Goal: Information Seeking & Learning: Find specific page/section

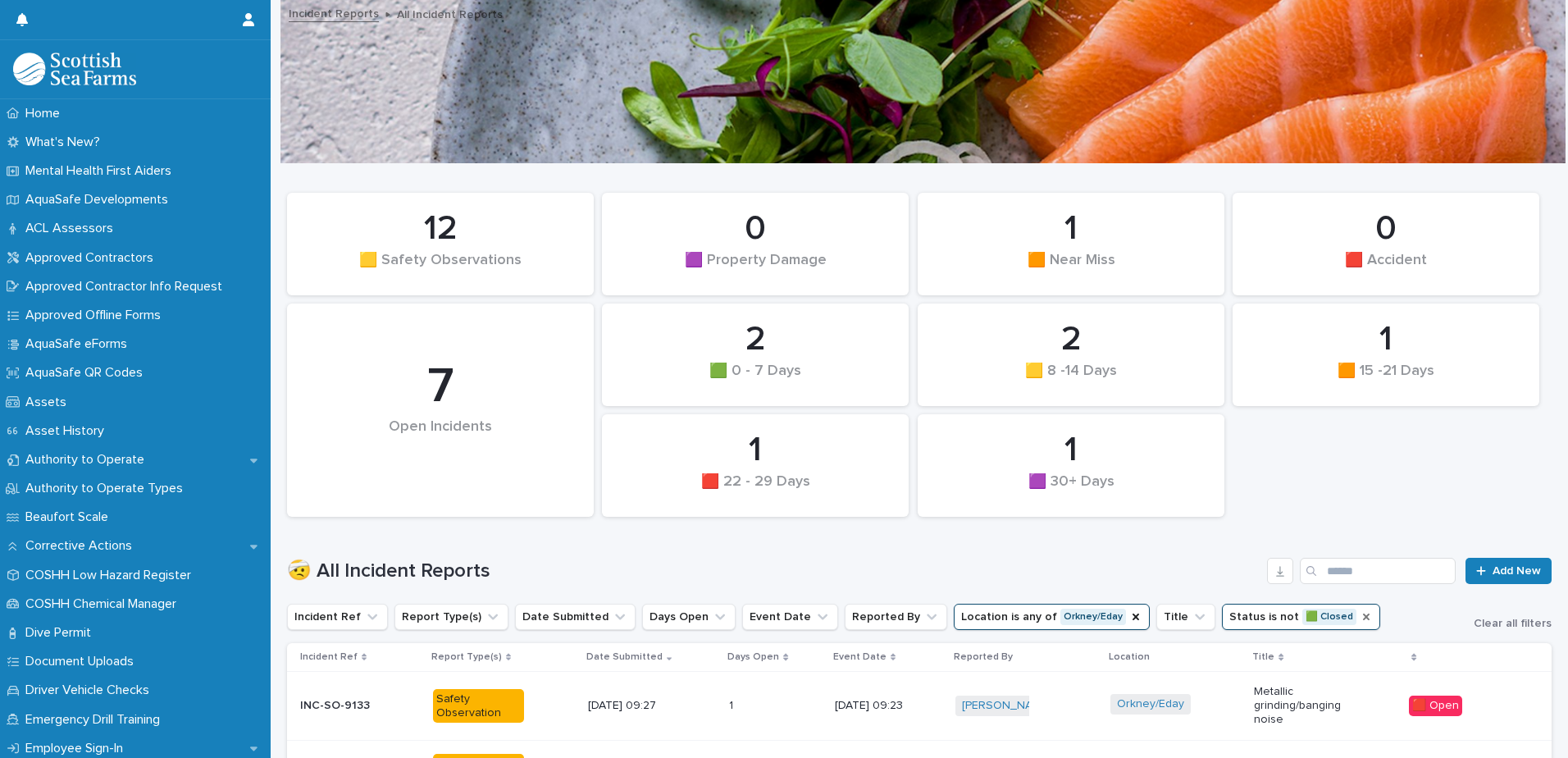
click at [1363, 615] on icon "Status" at bounding box center [1366, 616] width 7 height 7
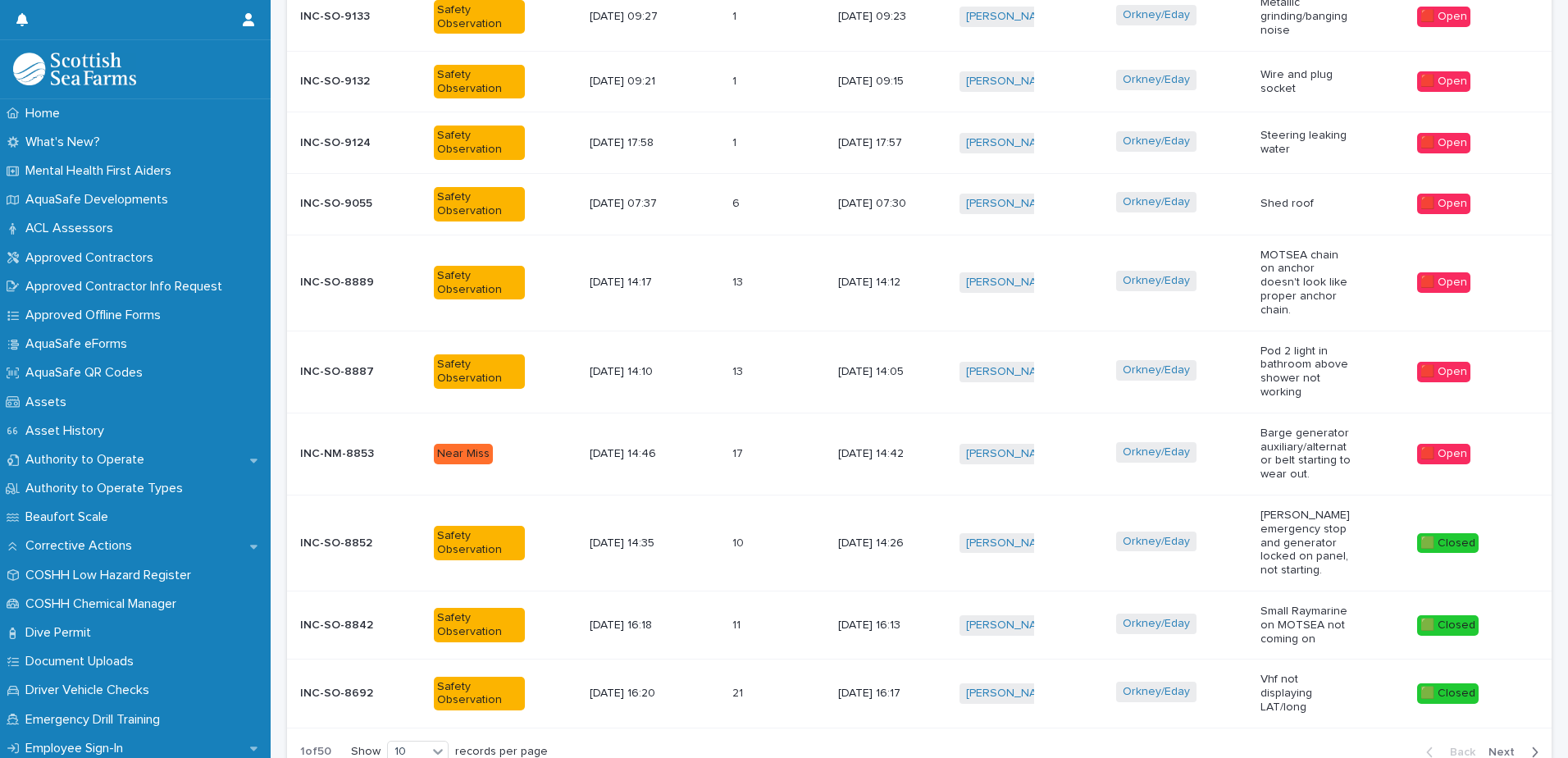
scroll to position [789, 0]
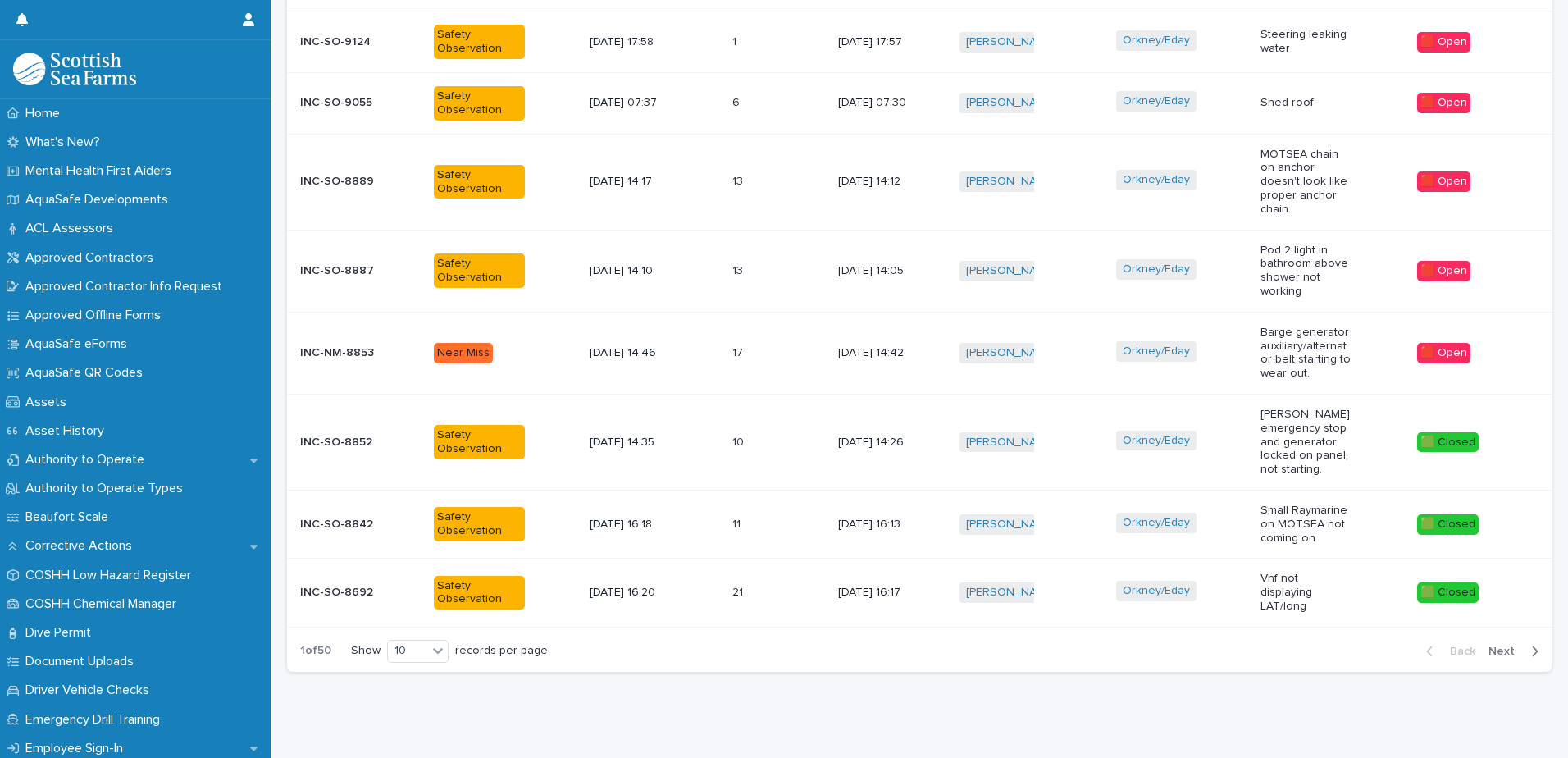
click at [1488, 646] on span "Next" at bounding box center [1506, 651] width 36 height 11
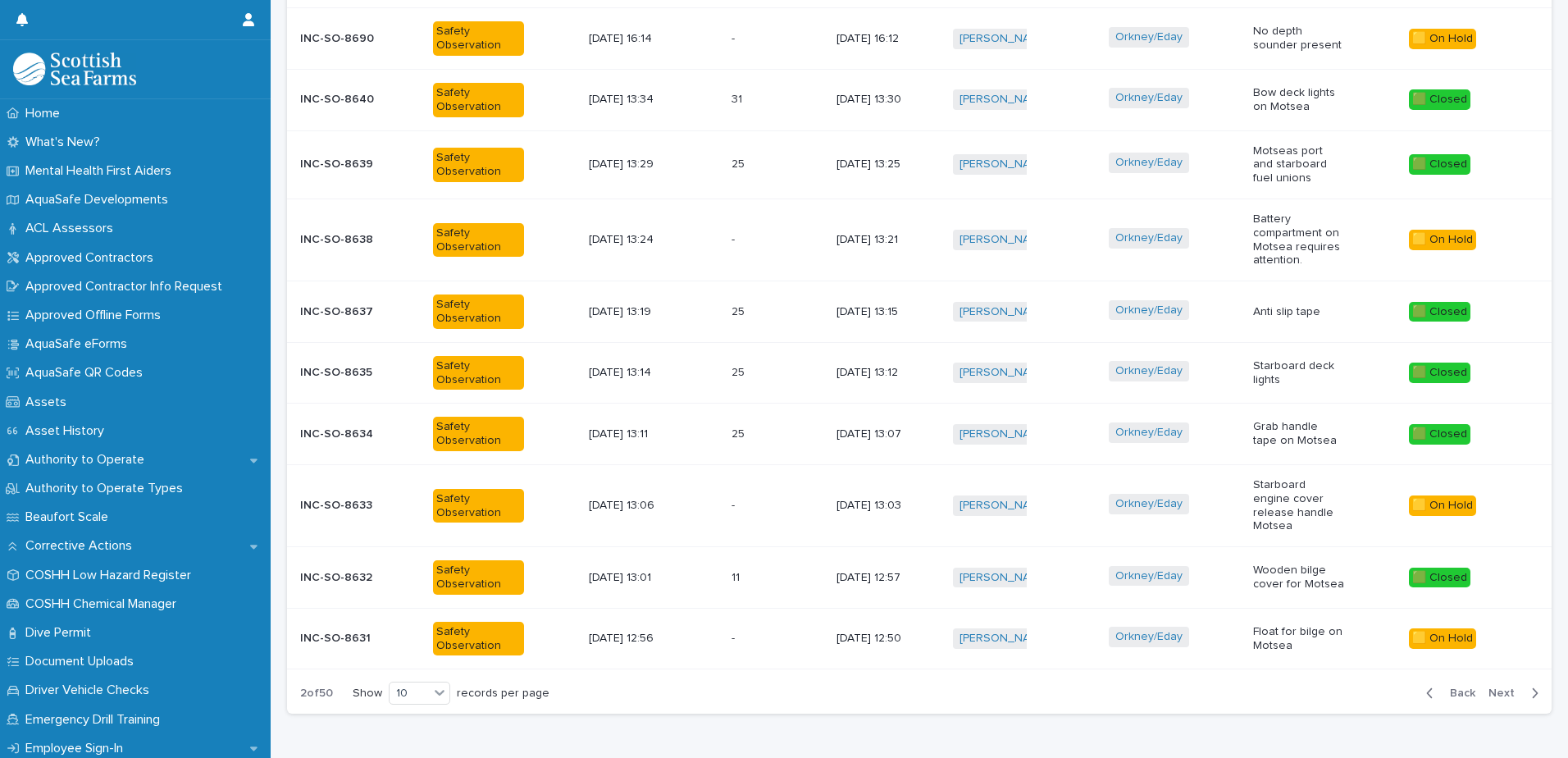
scroll to position [714, 0]
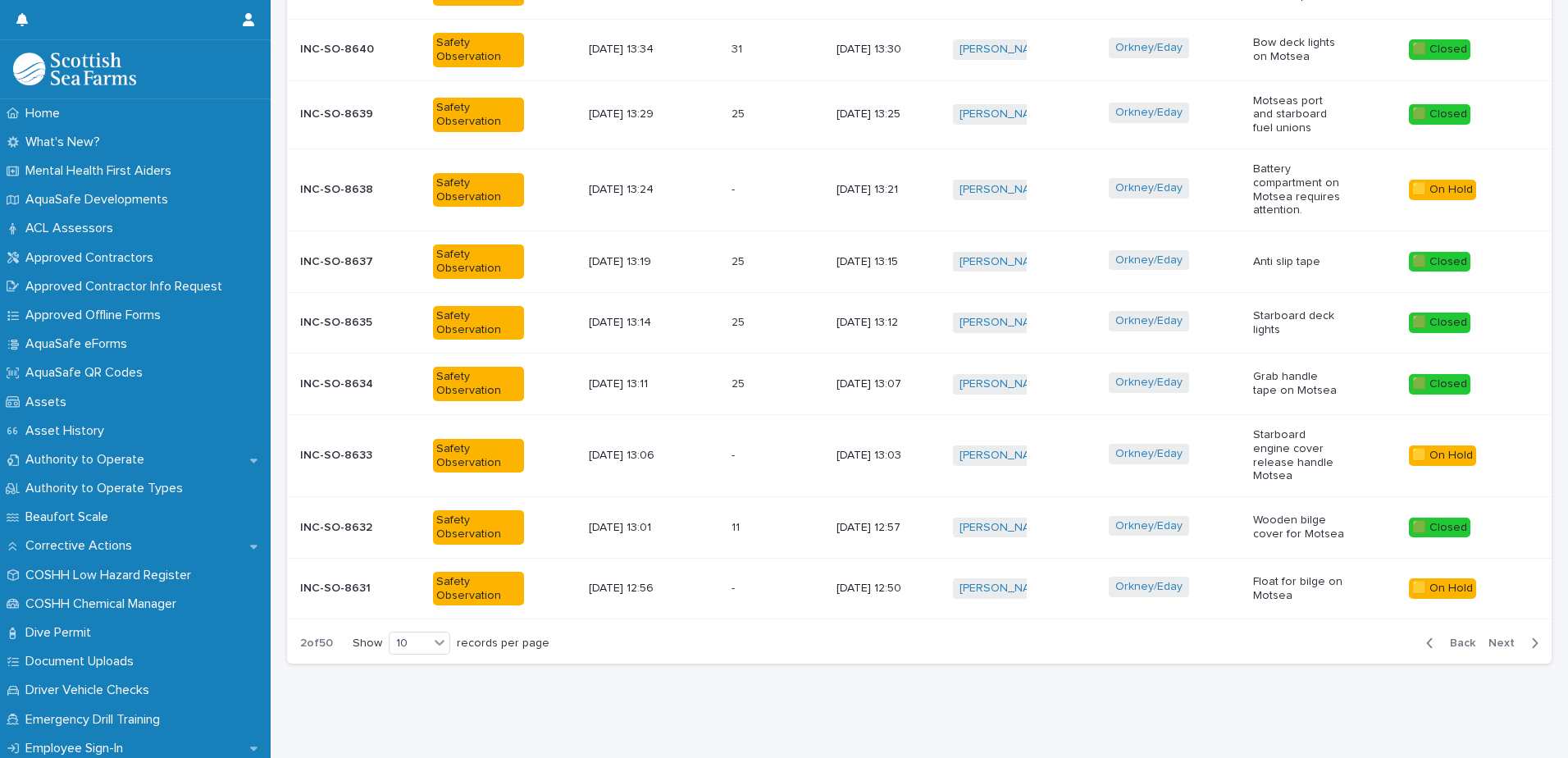
click at [1488, 637] on span "Next" at bounding box center [1506, 643] width 36 height 11
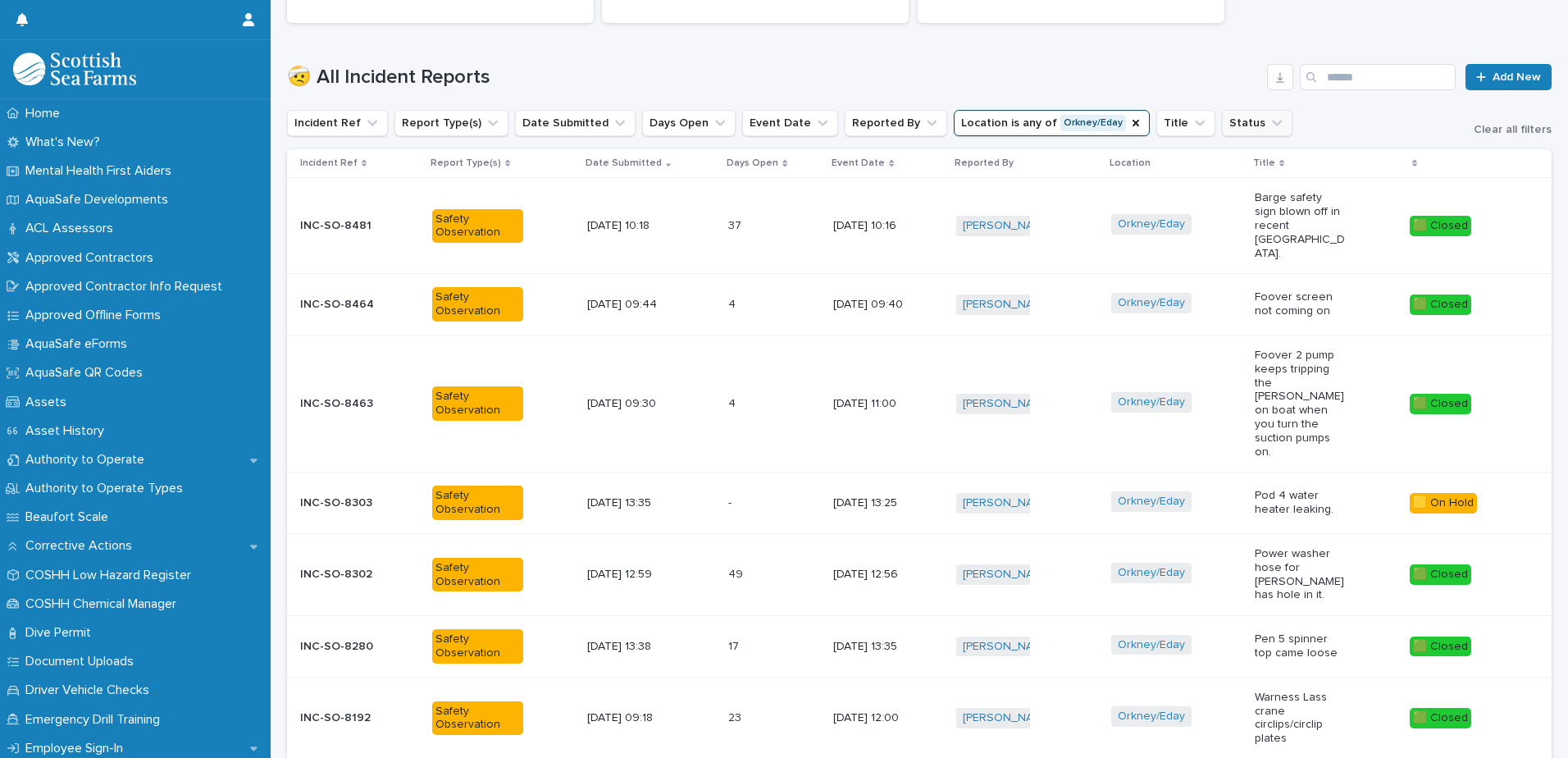
scroll to position [811, 0]
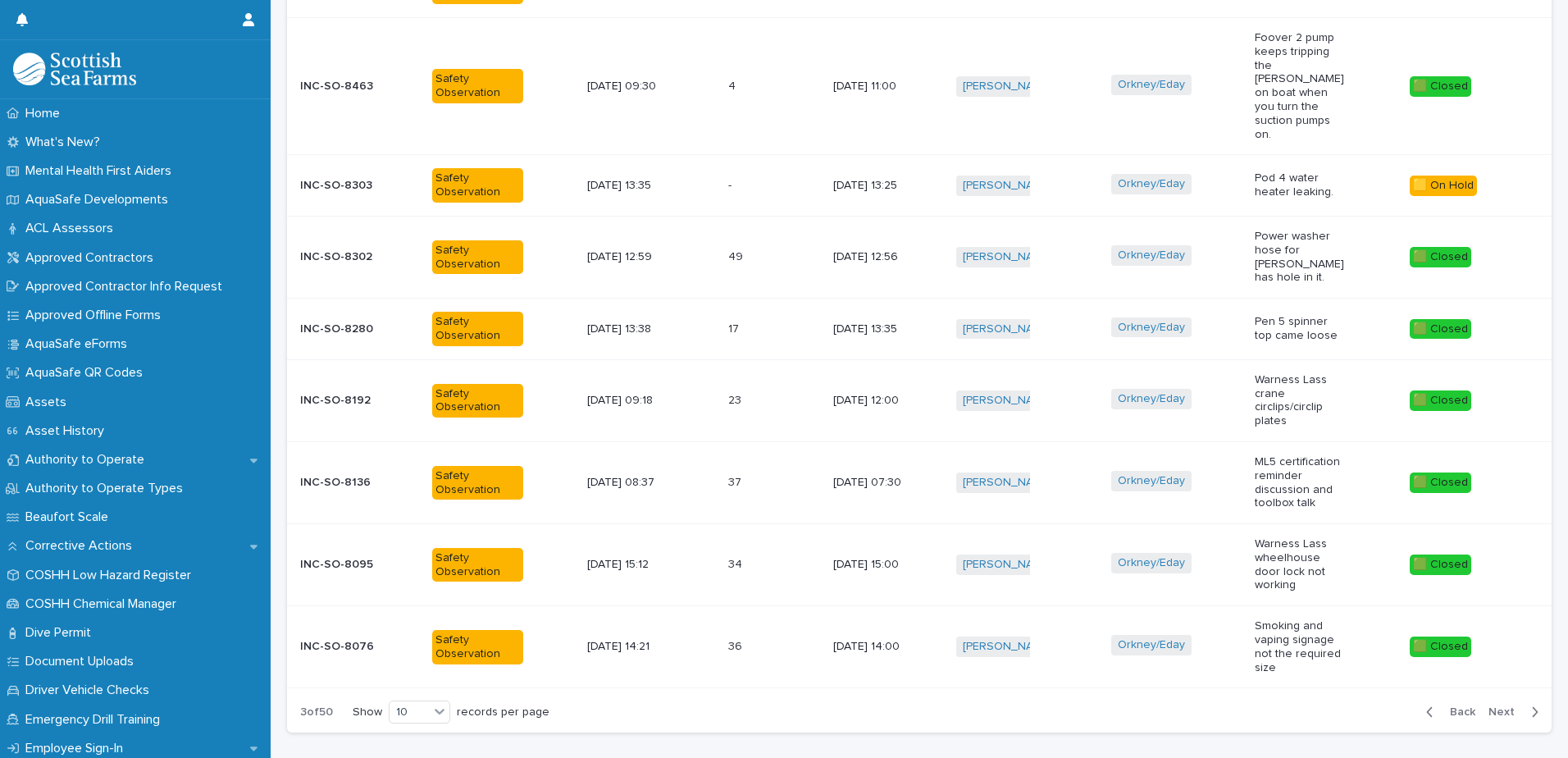
click at [1457, 706] on span "Back" at bounding box center [1457, 712] width 35 height 11
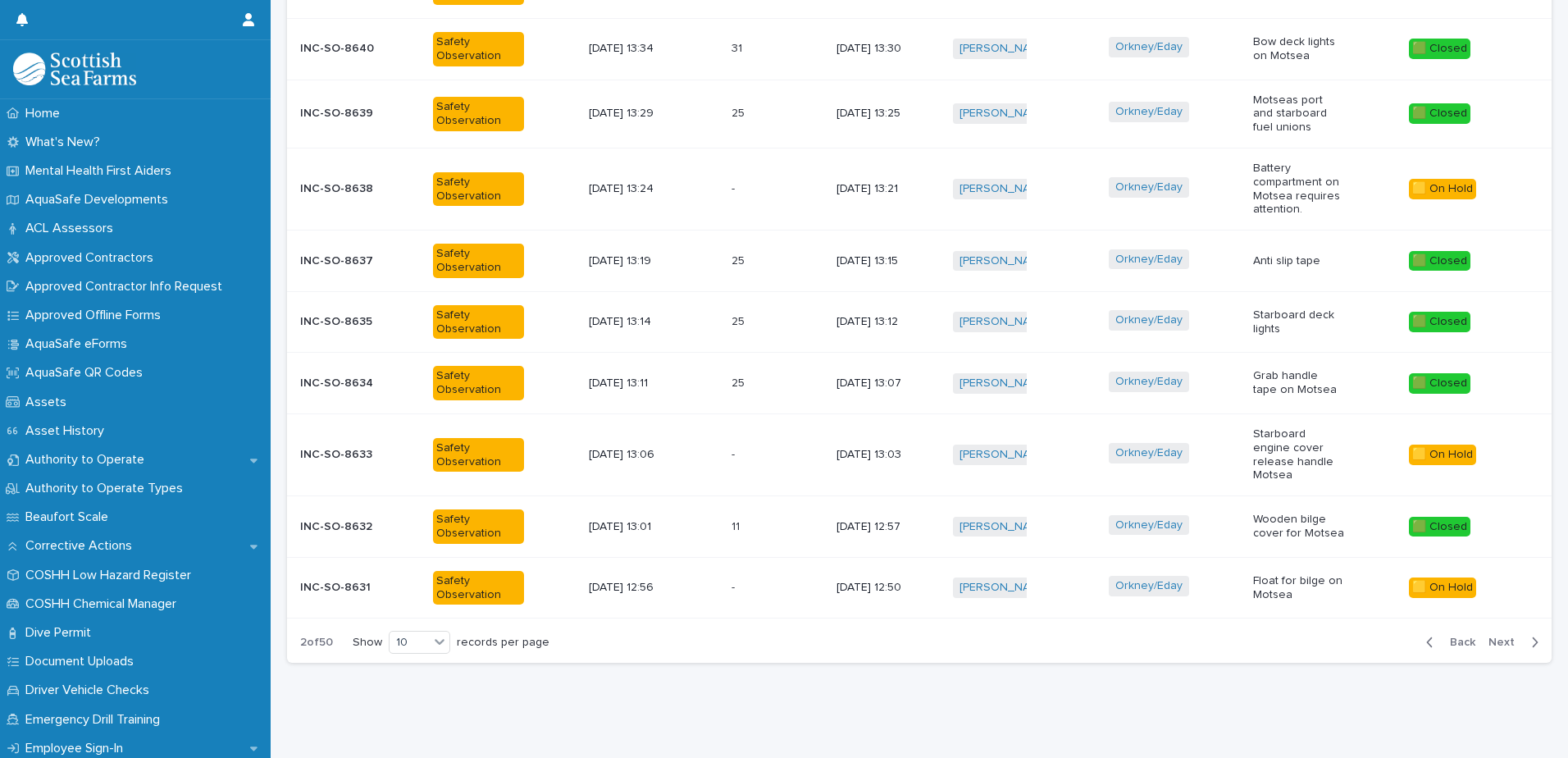
scroll to position [714, 0]
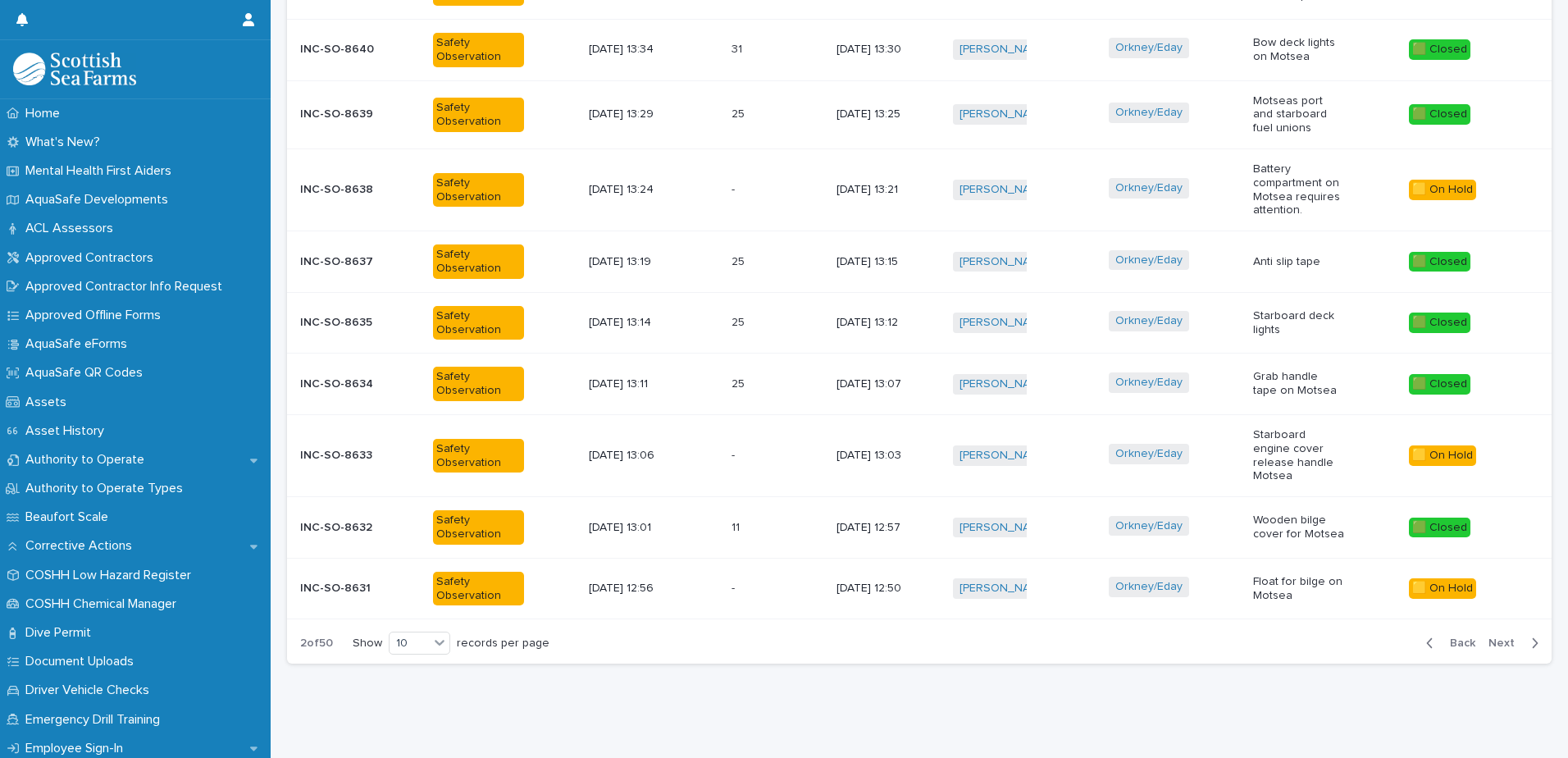
click at [1492, 637] on span "Next" at bounding box center [1506, 643] width 36 height 11
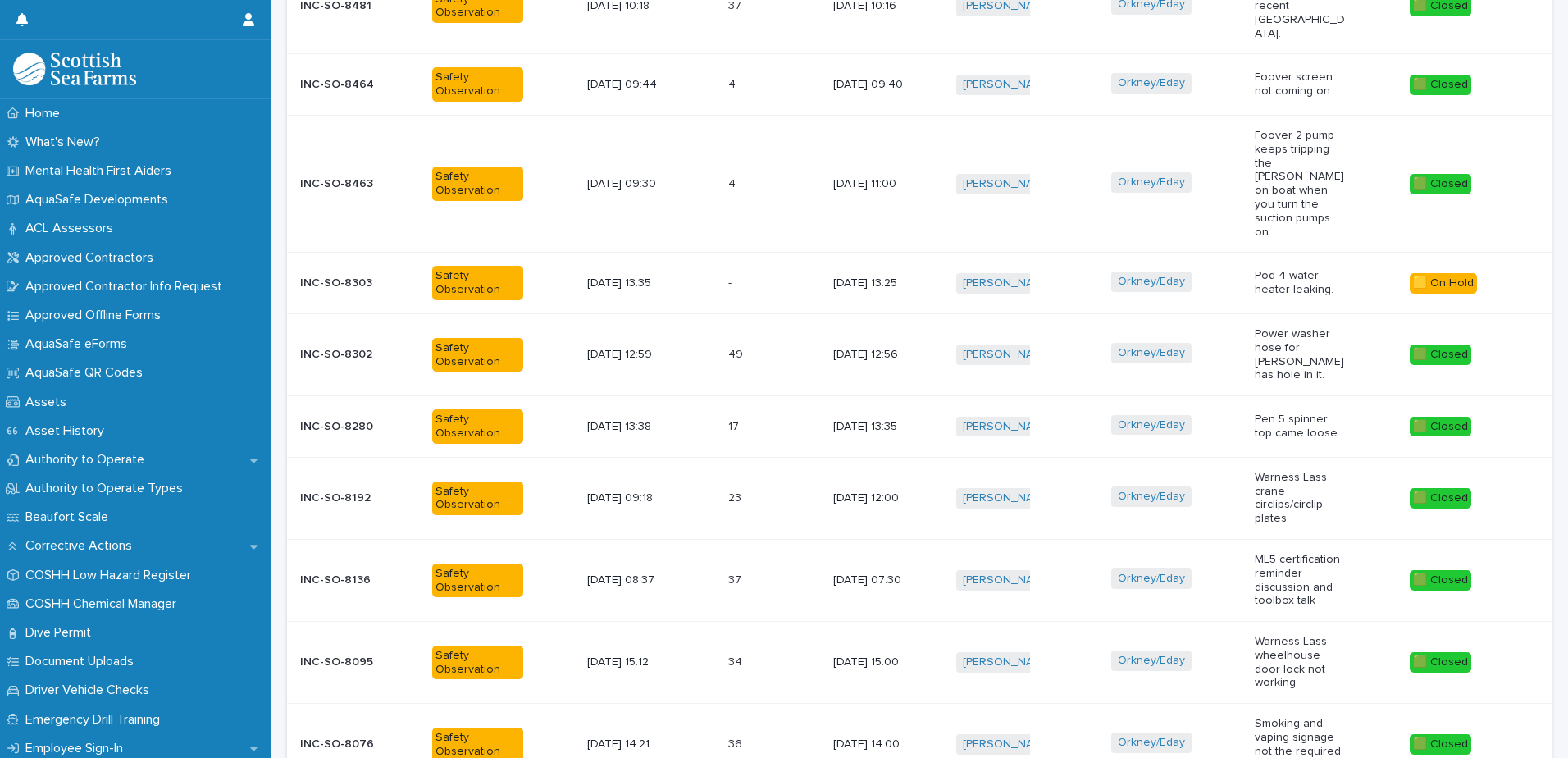
scroll to position [762, 0]
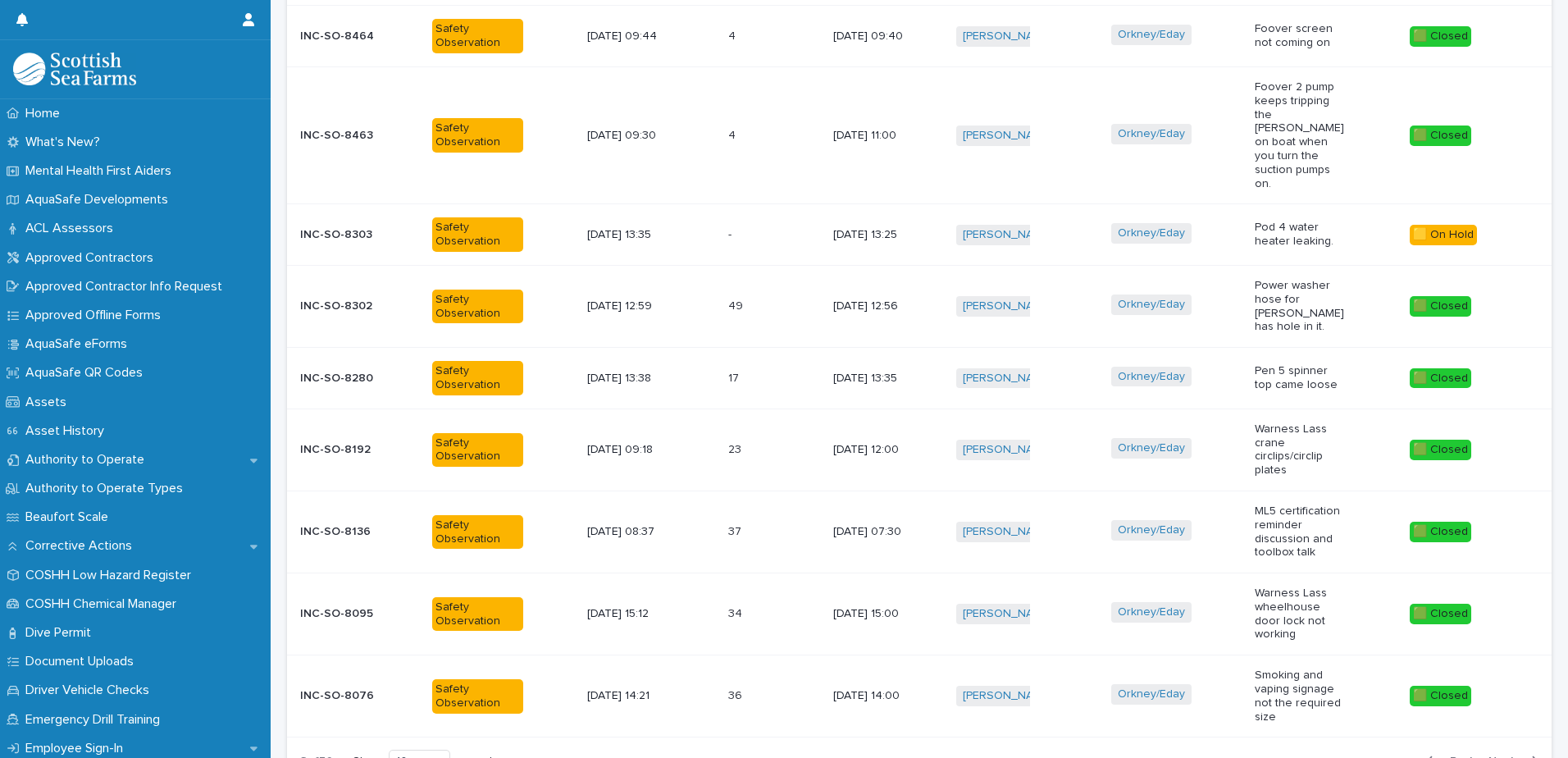
click at [1488, 755] on span "Next" at bounding box center [1506, 761] width 36 height 11
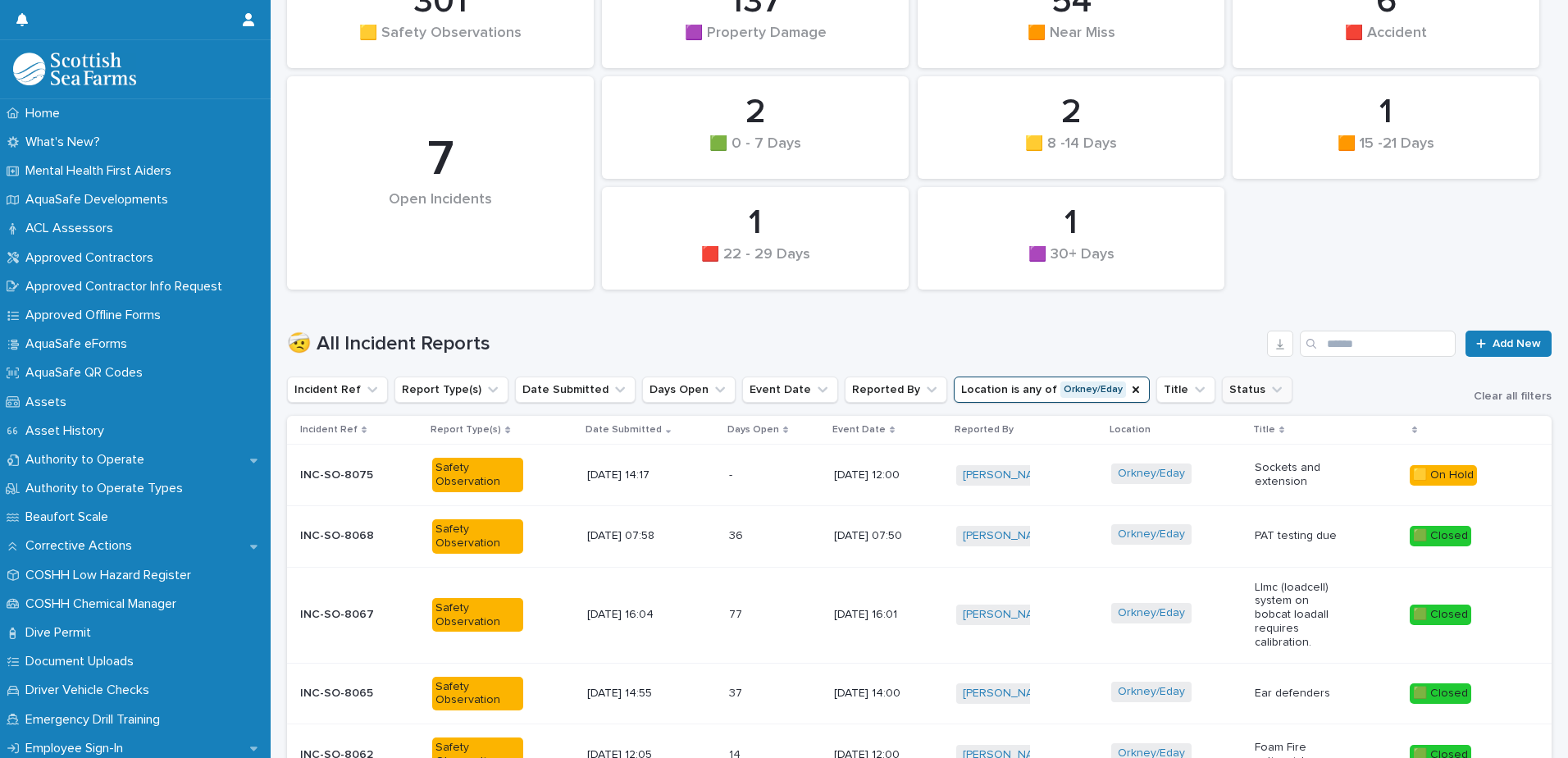
scroll to position [720, 0]
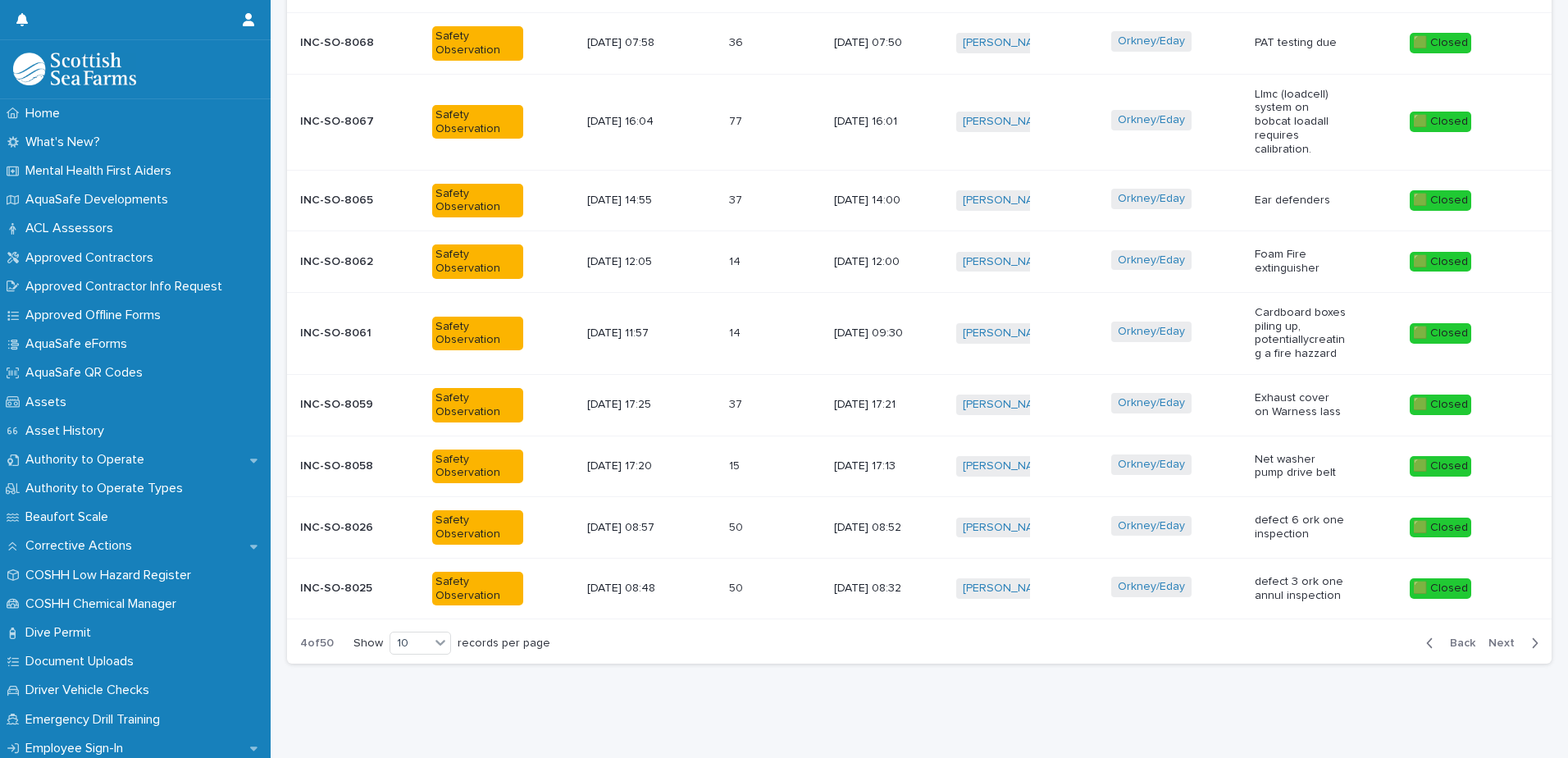
click at [1456, 637] on span "Back" at bounding box center [1457, 643] width 35 height 11
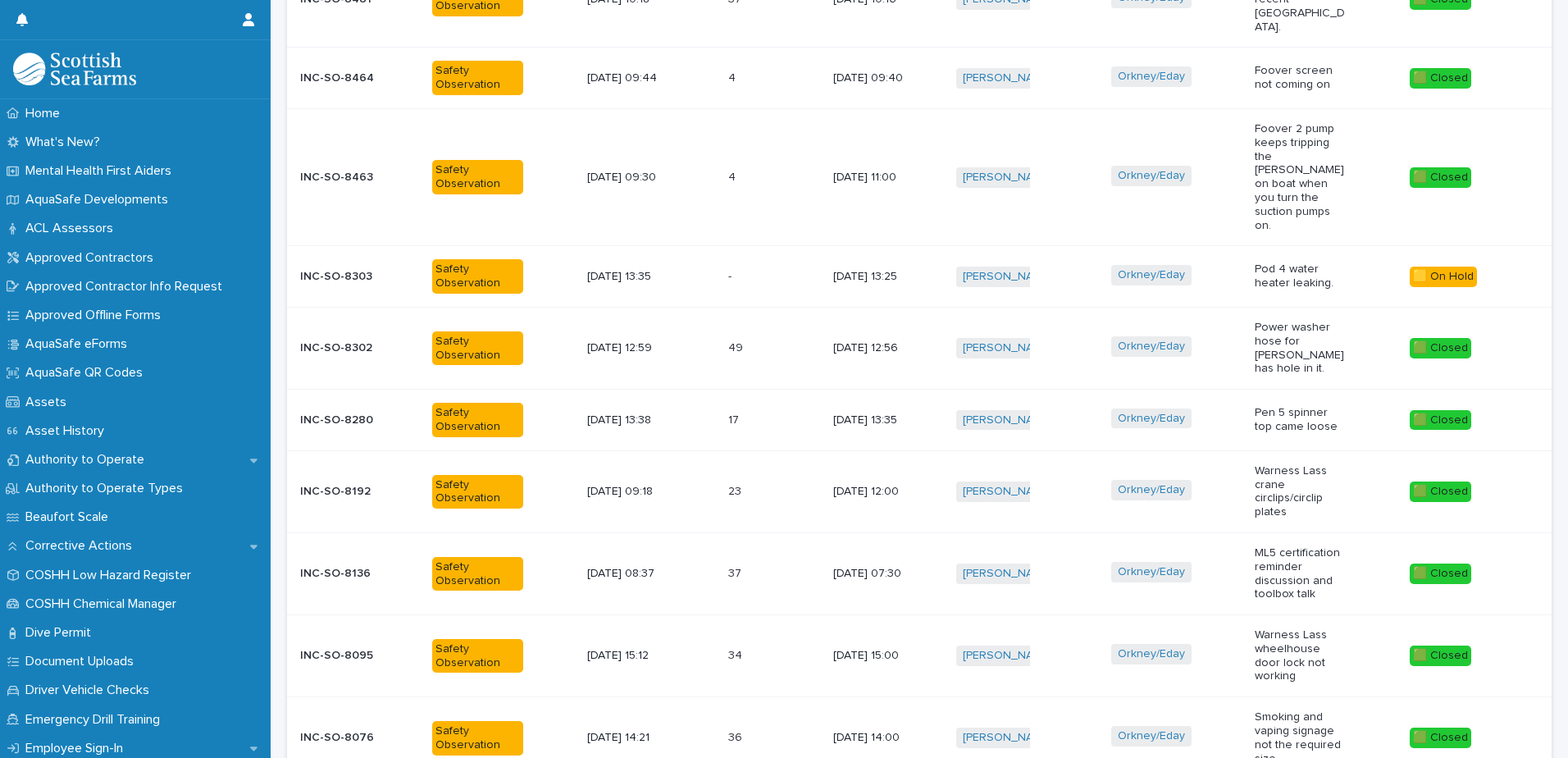
scroll to position [765, 0]
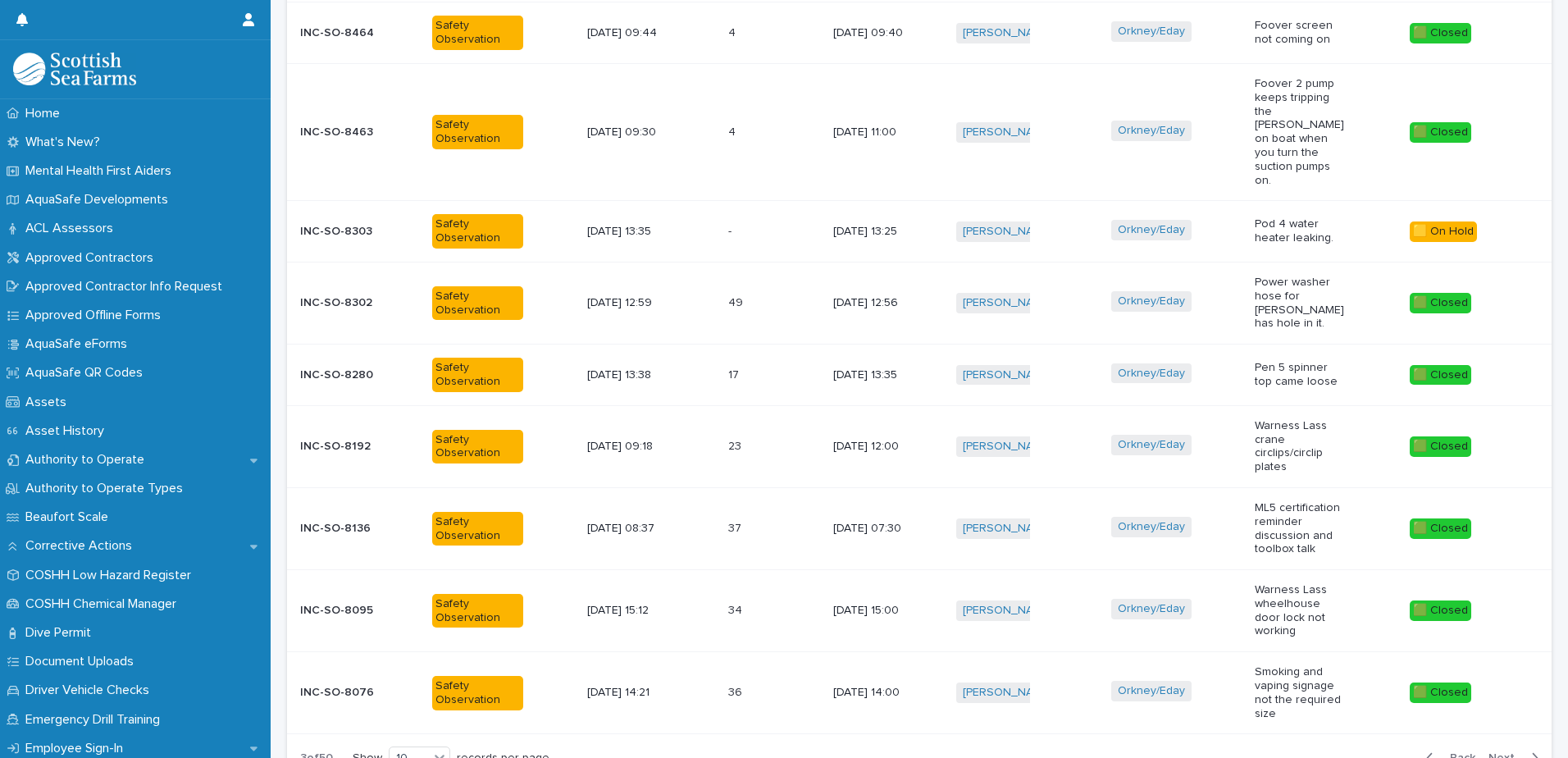
click at [1442, 752] on span "Back" at bounding box center [1457, 758] width 35 height 11
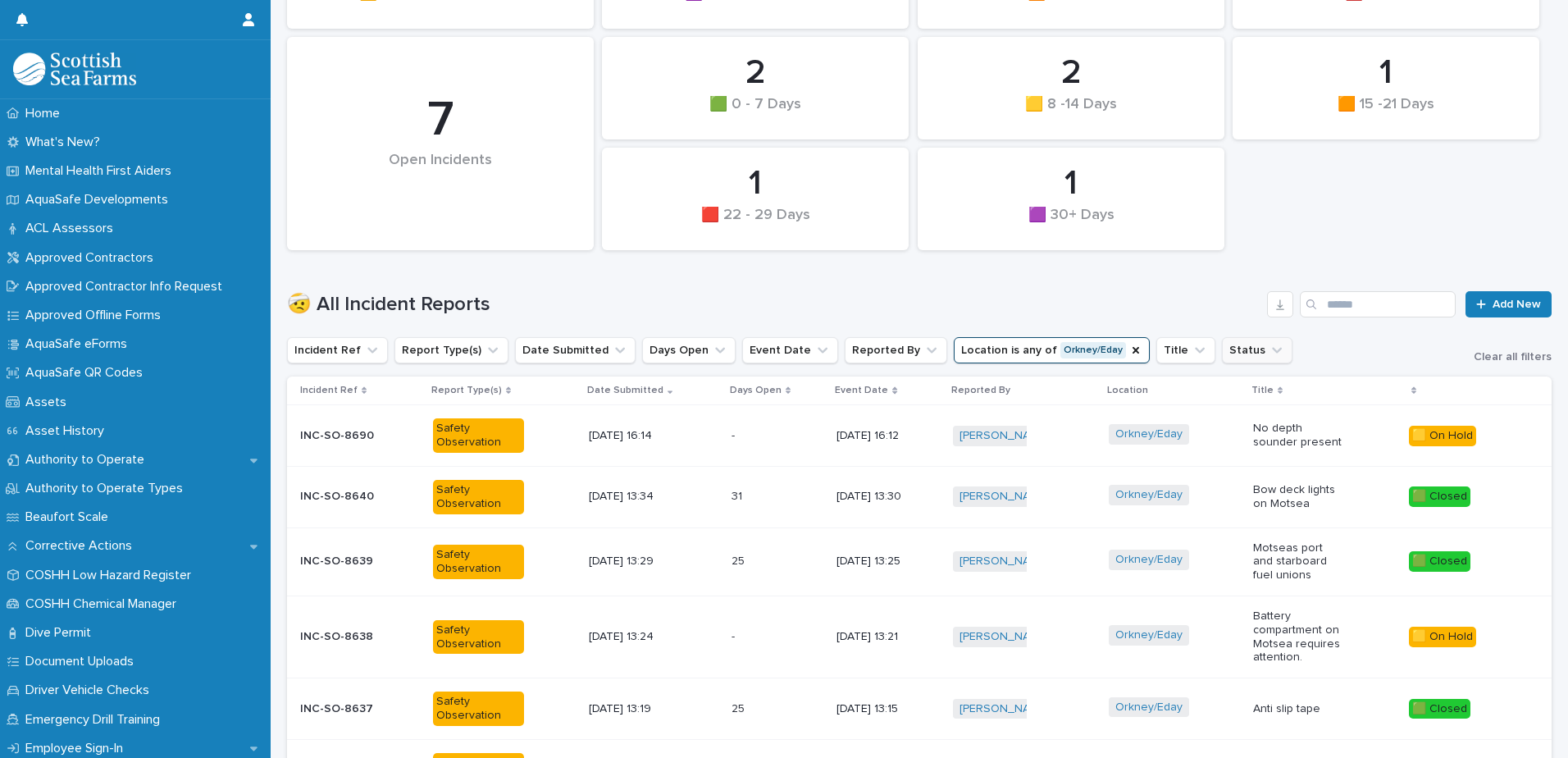
scroll to position [714, 0]
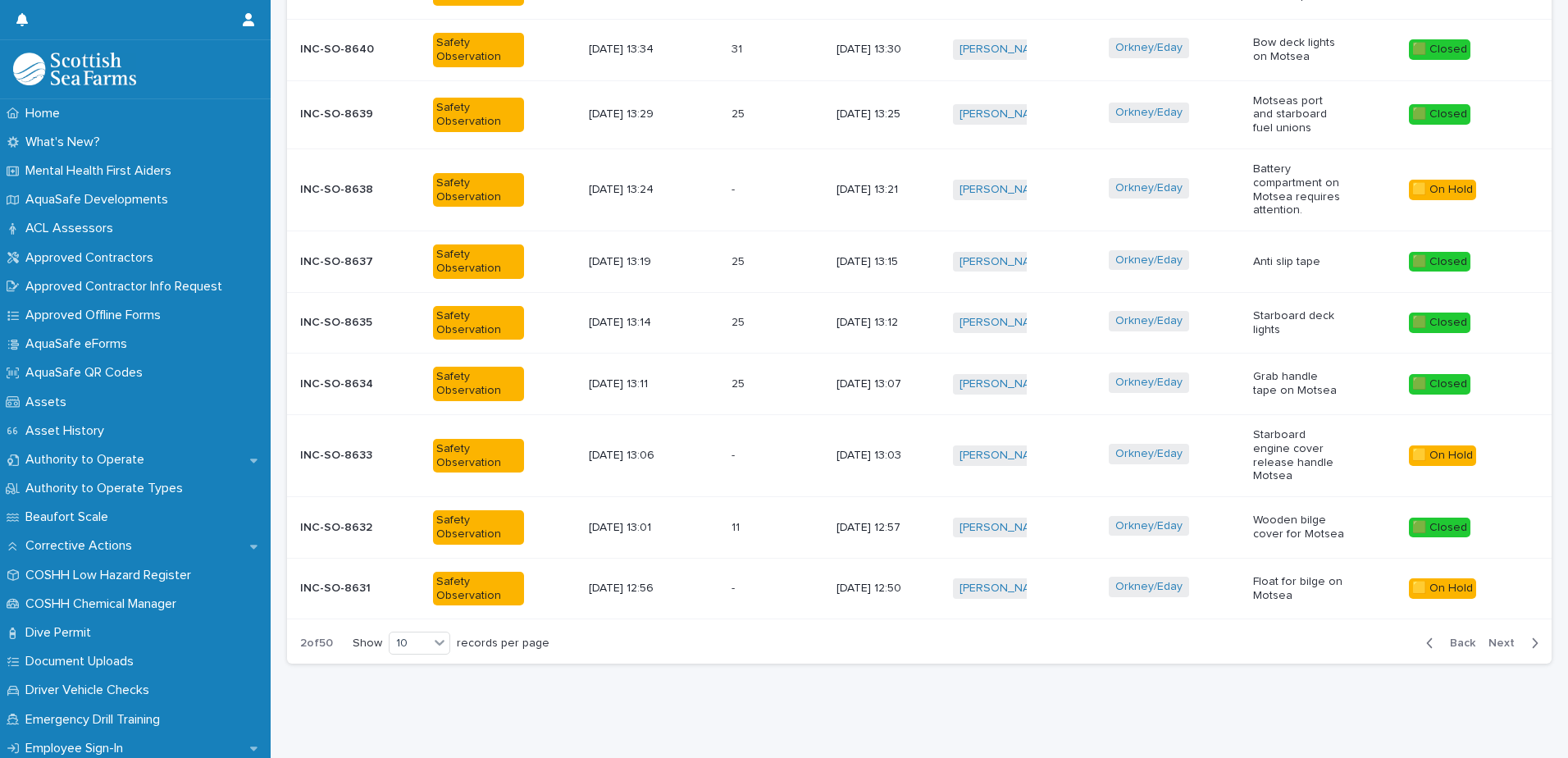
click at [1442, 637] on span "Back" at bounding box center [1457, 643] width 35 height 11
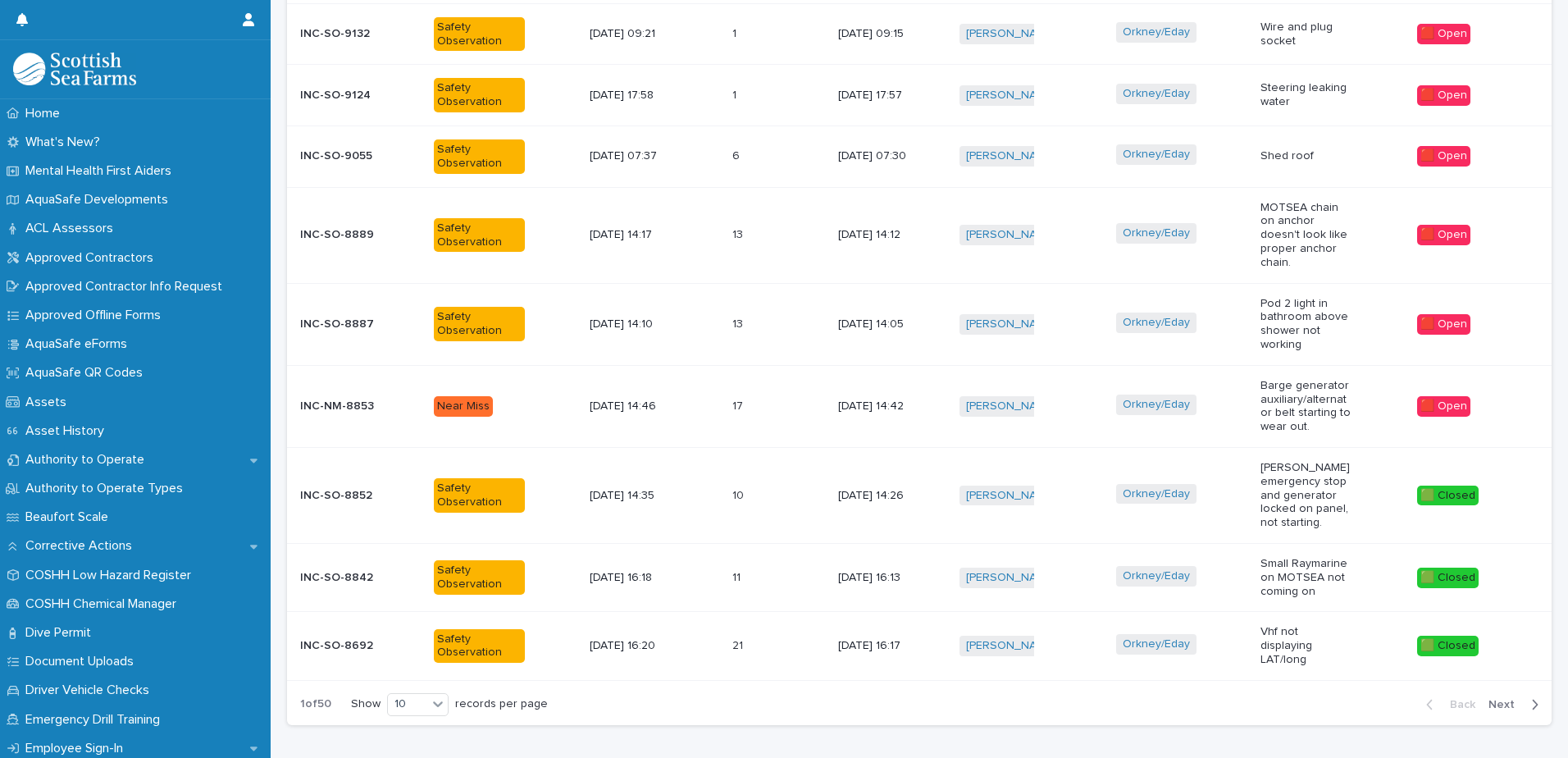
scroll to position [759, 0]
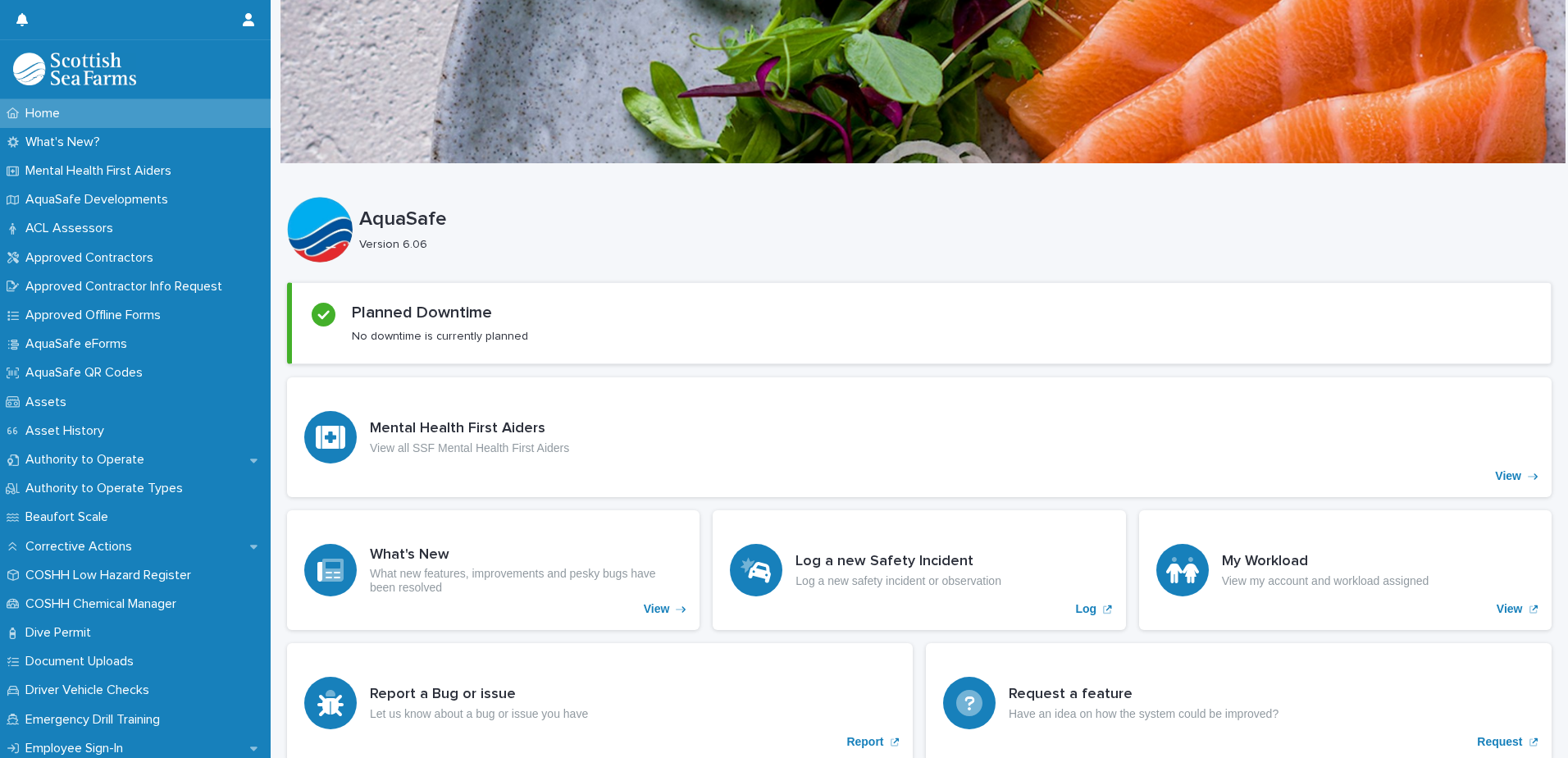
scroll to position [1232, 0]
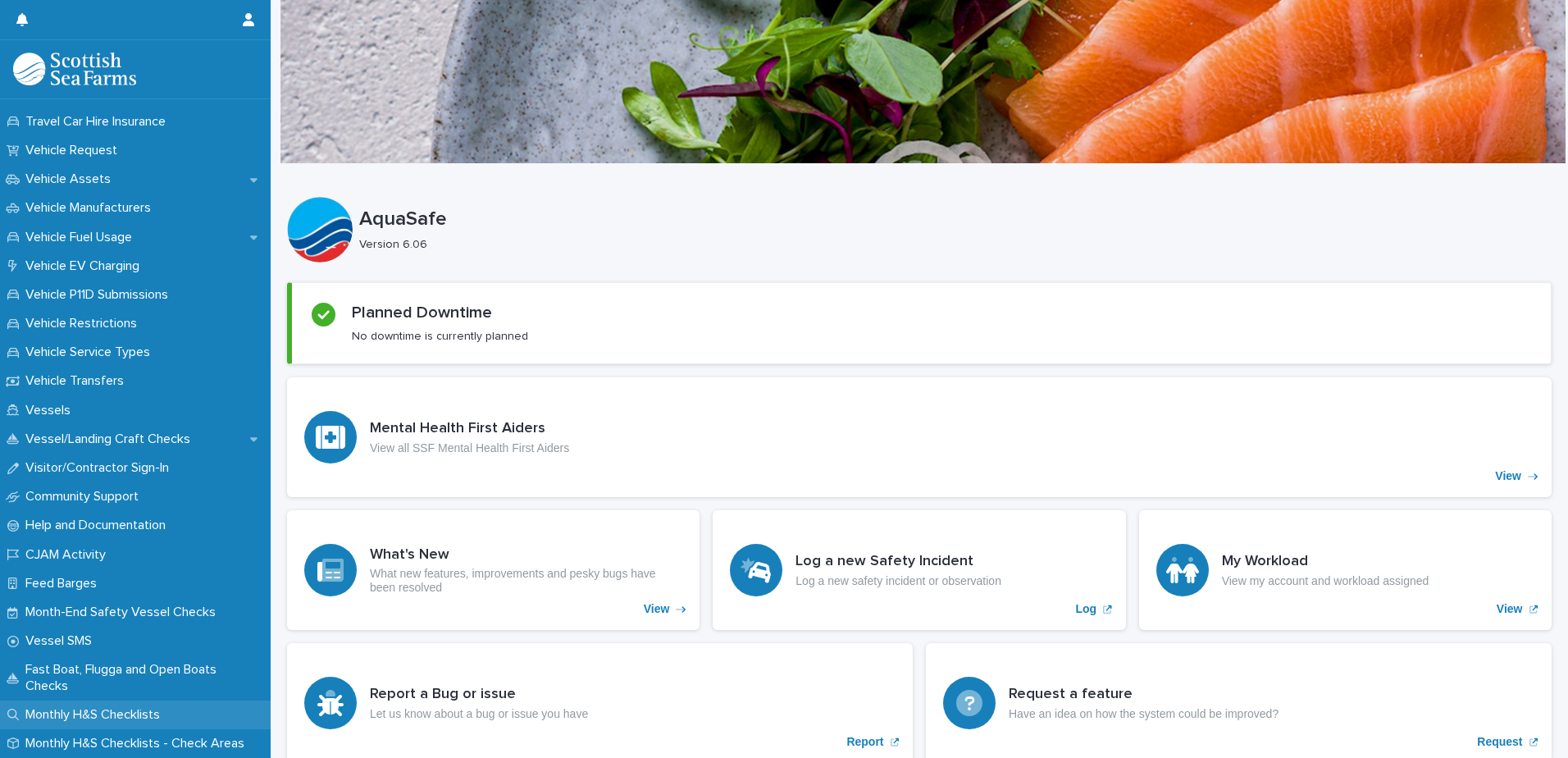
click at [93, 715] on p "Monthly H&S Checklists" at bounding box center [95, 715] width 154 height 16
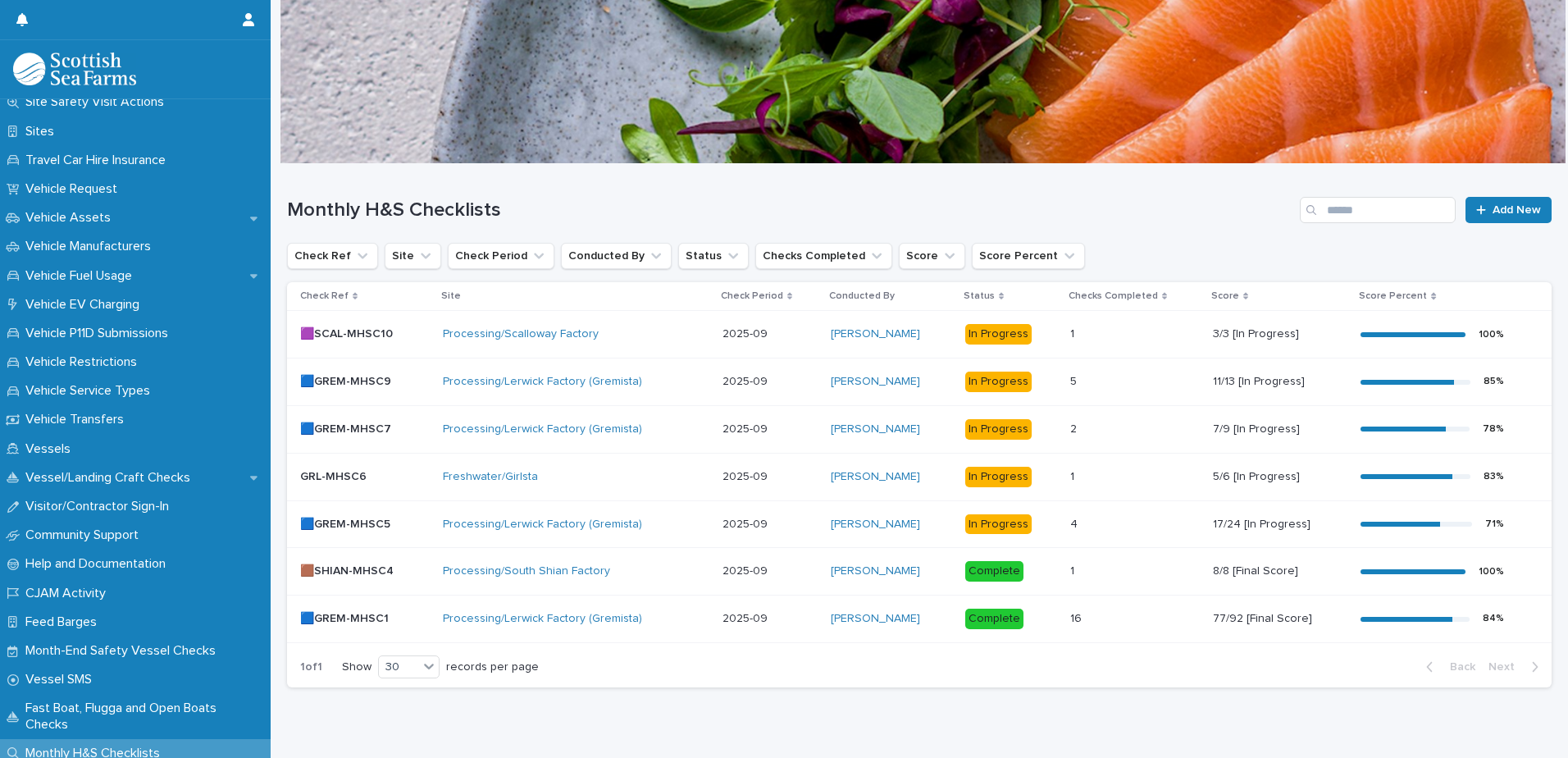
scroll to position [1232, 0]
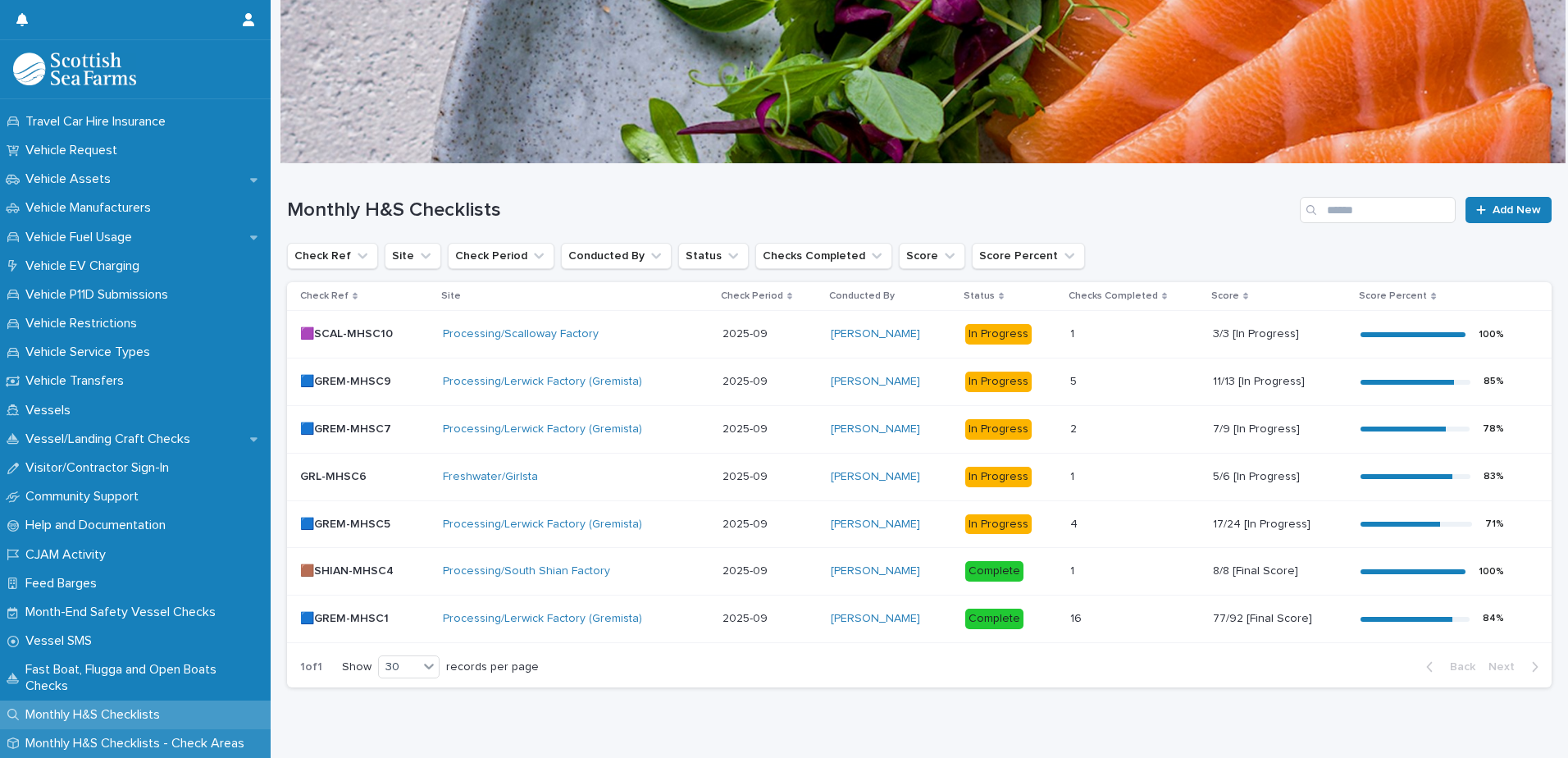
click at [127, 741] on p "Monthly H&S Checklists - Check Areas" at bounding box center [138, 743] width 239 height 16
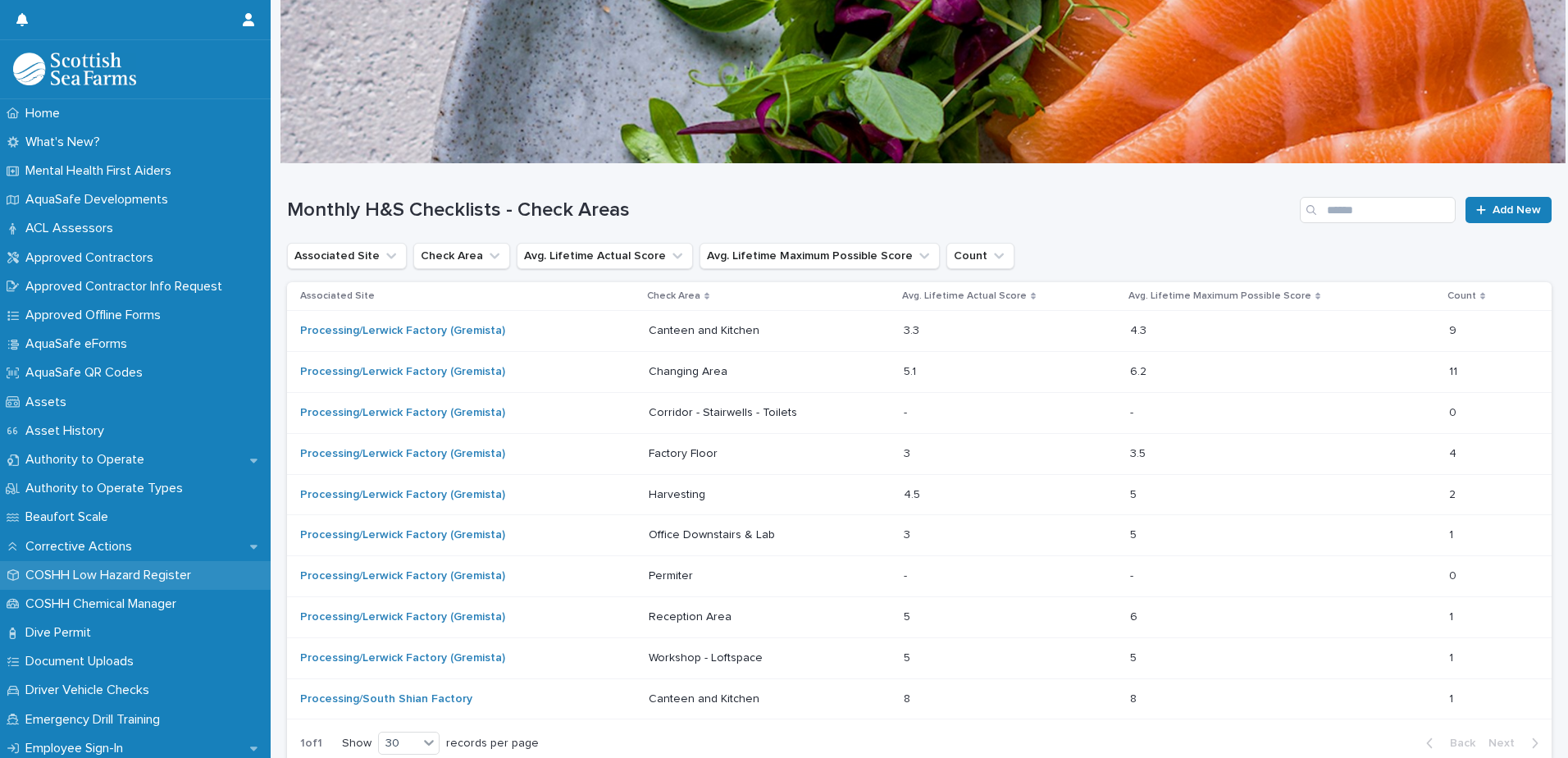
click at [103, 570] on p "COSHH Low Hazard Register" at bounding box center [111, 575] width 185 height 16
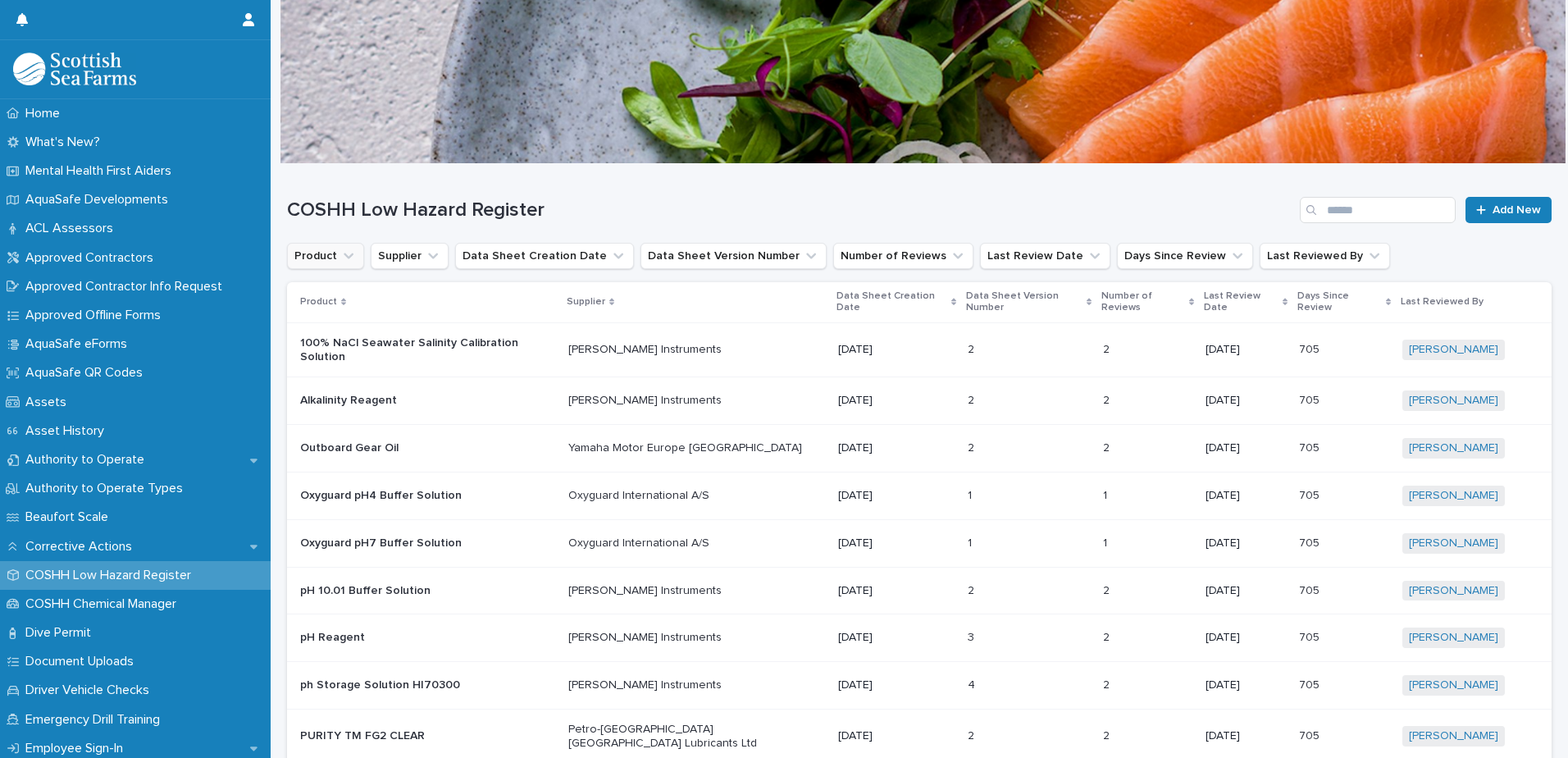
click at [315, 258] on button "Product" at bounding box center [326, 256] width 77 height 26
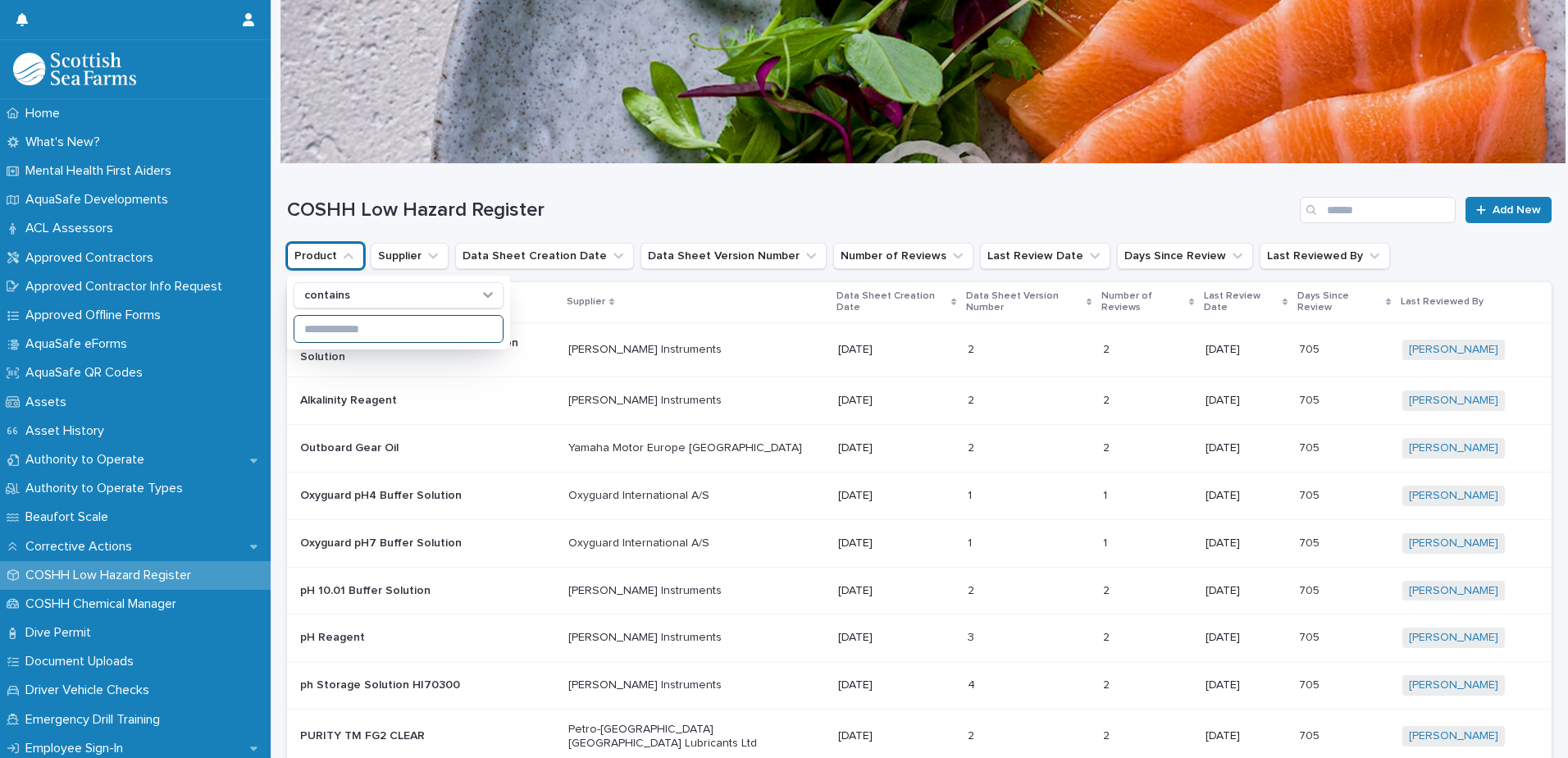
click at [344, 333] on input at bounding box center [398, 328] width 209 height 26
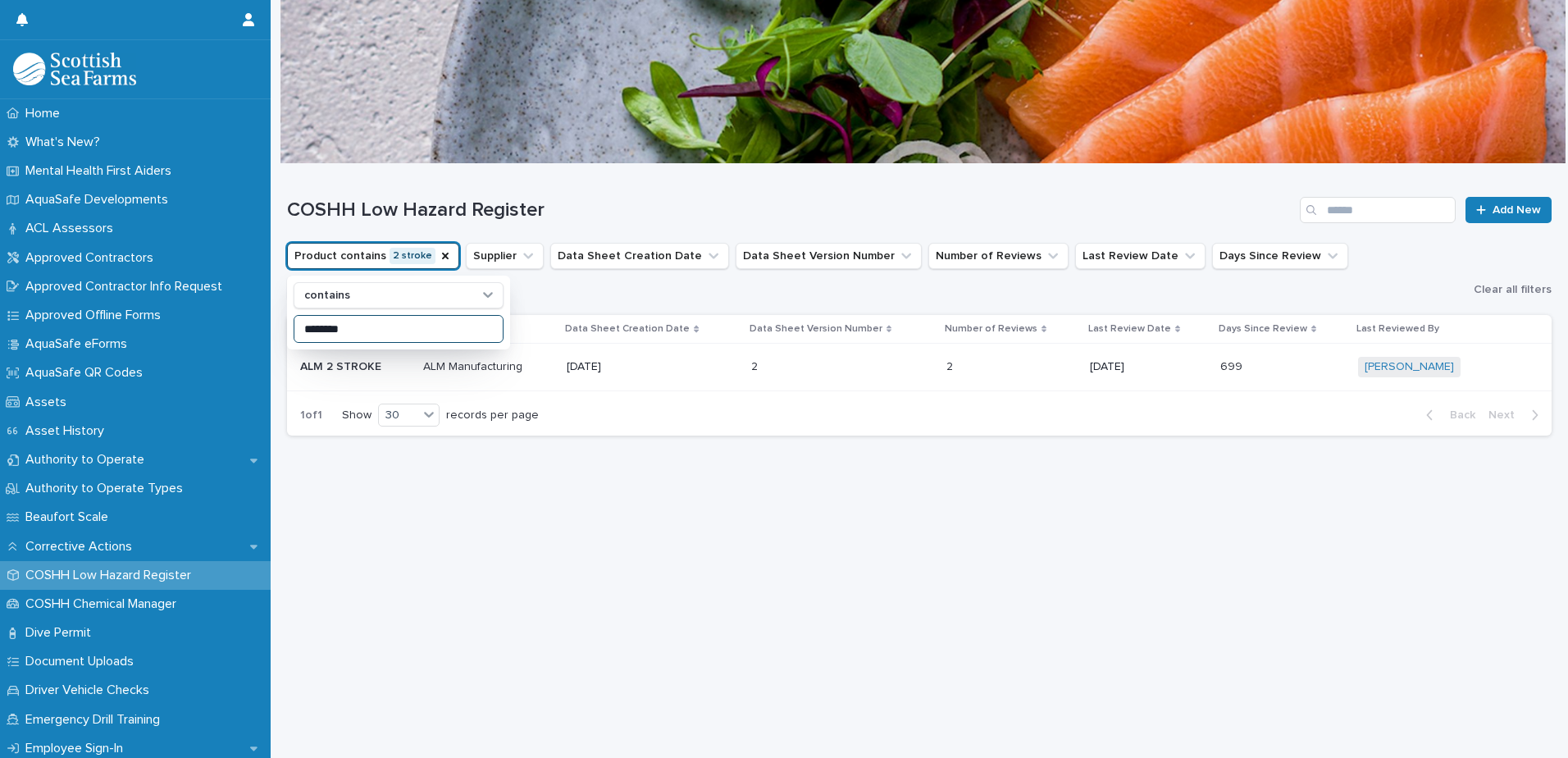
type input "********"
click at [553, 483] on div "Loading... Saving… Loading... Saving… COSHH Low Hazard Register Add New Product…" at bounding box center [919, 440] width 1281 height 552
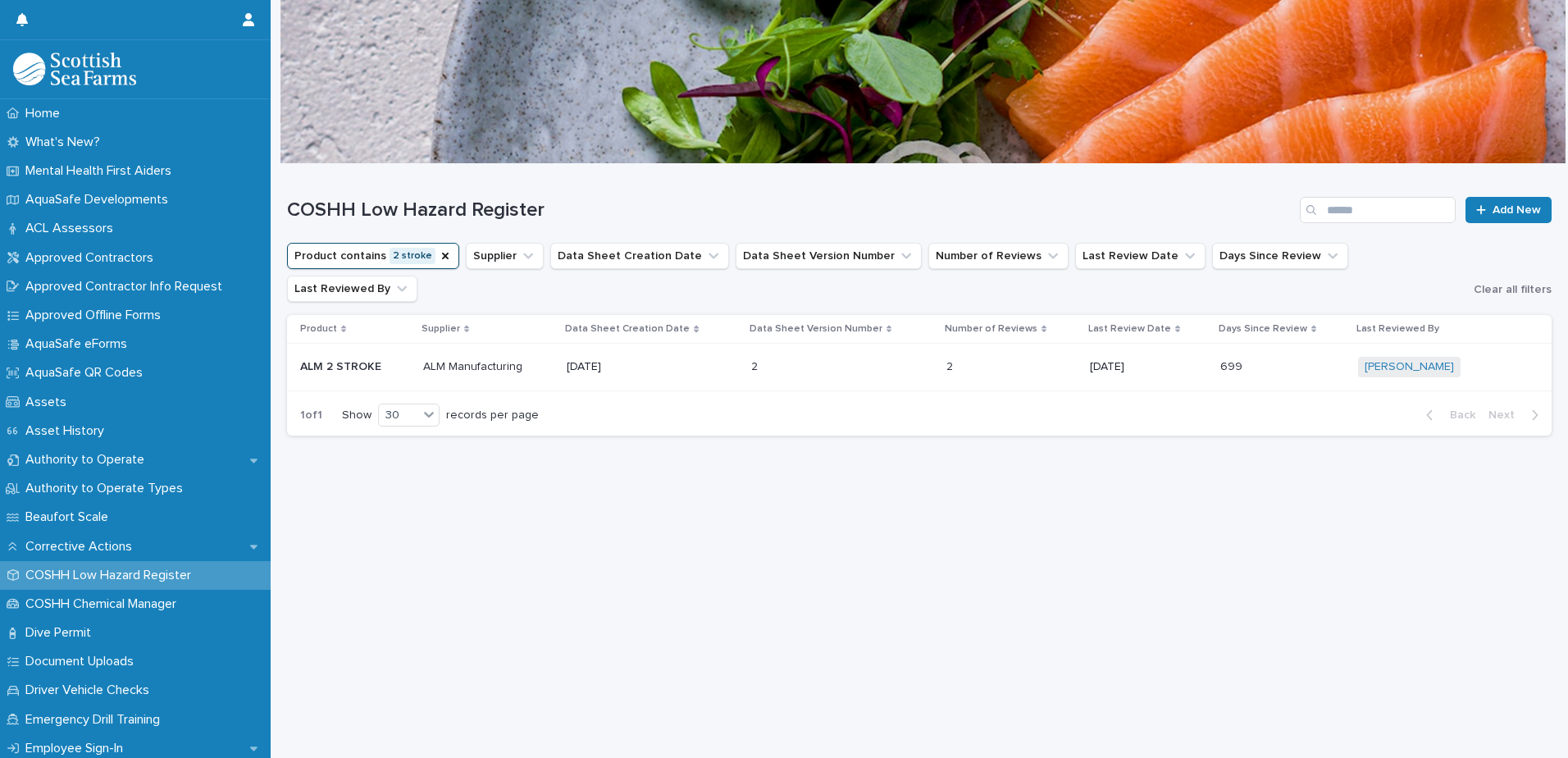
click at [479, 227] on div "COSHH Low Hazard Register Add New" at bounding box center [919, 203] width 1264 height 78
click at [318, 177] on div "COSHH Low Hazard Register Add New" at bounding box center [919, 203] width 1264 height 78
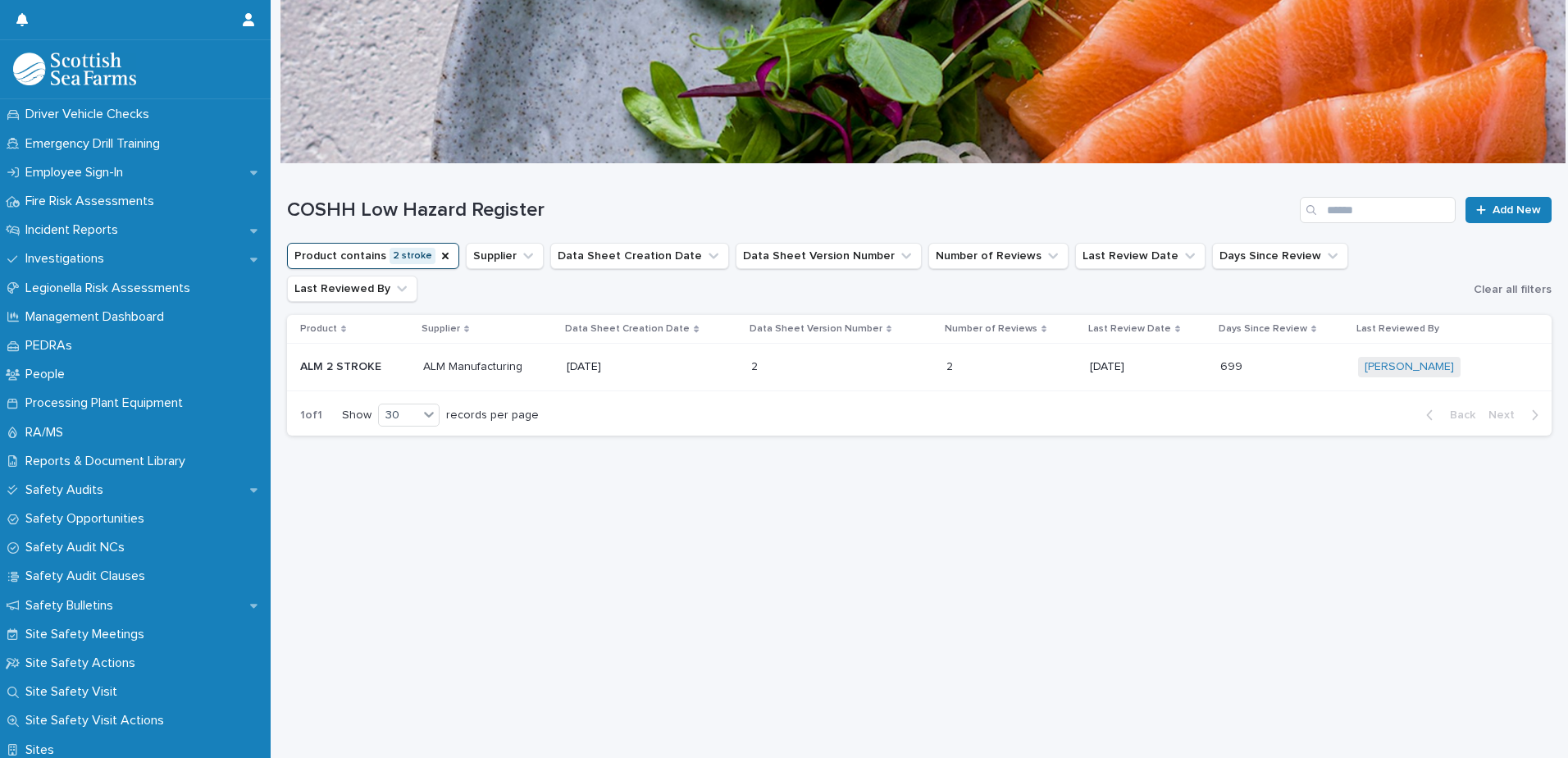
click at [559, 186] on div "COSHH Low Hazard Register Add New" at bounding box center [919, 203] width 1264 height 78
click at [382, 510] on div "Loading... Saving… Loading... Saving… COSHH Low Hazard Register Add New Product…" at bounding box center [919, 440] width 1281 height 552
click at [107, 660] on p "Site Safety Actions" at bounding box center [83, 663] width 129 height 16
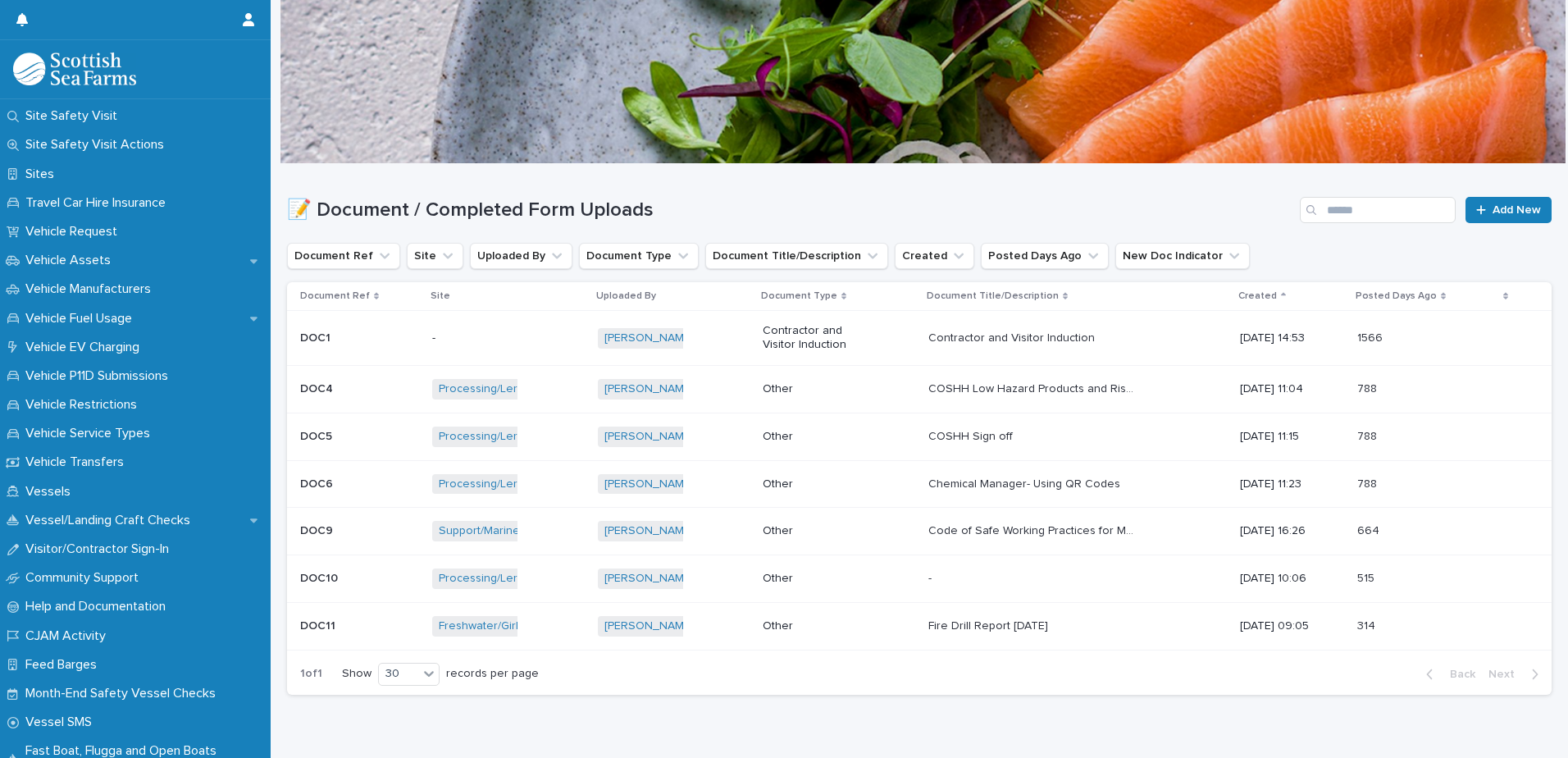
scroll to position [576, 0]
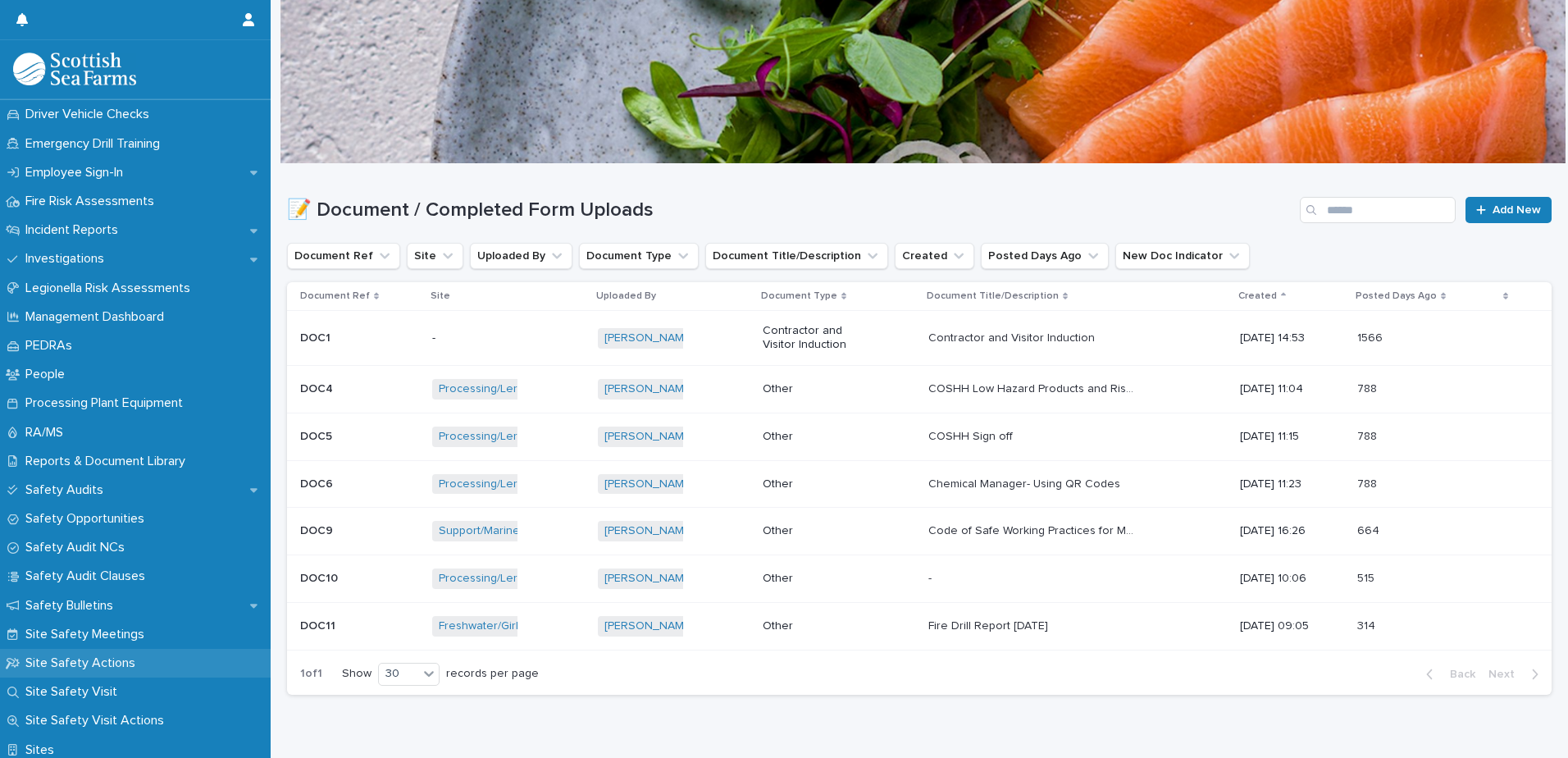
click at [102, 656] on p "Site Safety Actions" at bounding box center [83, 663] width 129 height 16
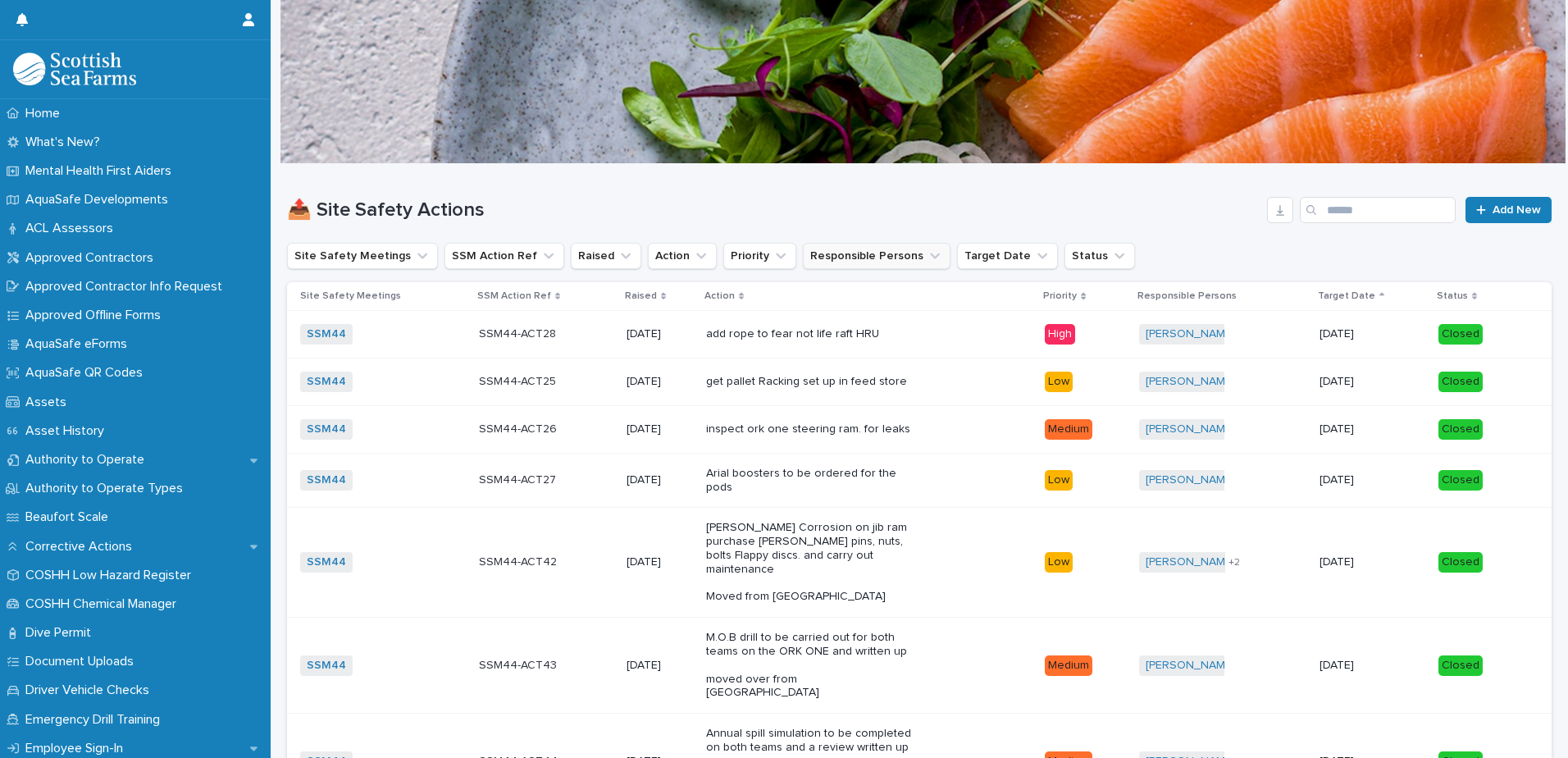
click at [839, 261] on button "Responsible Persons" at bounding box center [876, 256] width 147 height 26
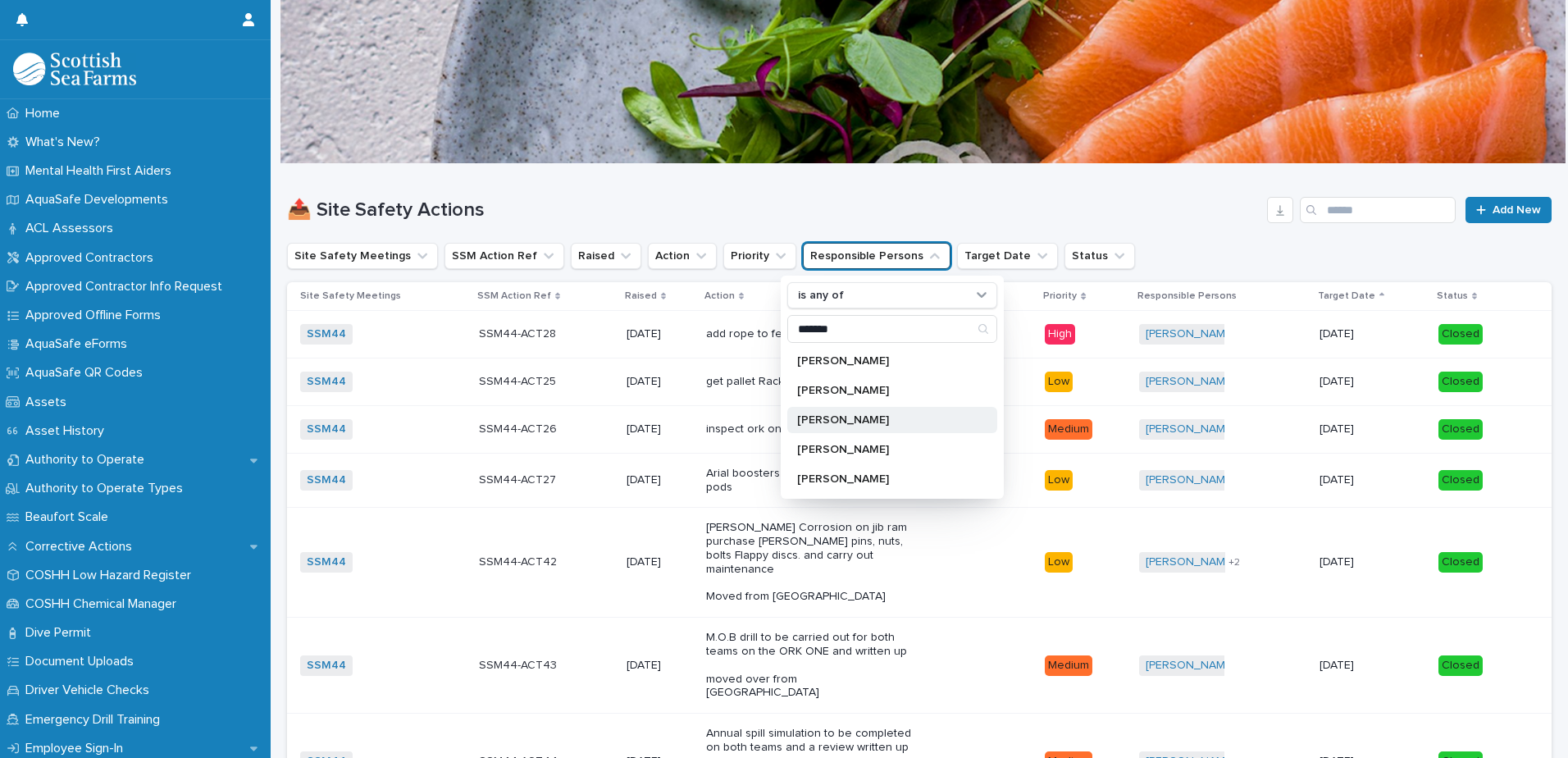
type input "*******"
click at [849, 418] on p "[PERSON_NAME]" at bounding box center [884, 420] width 174 height 11
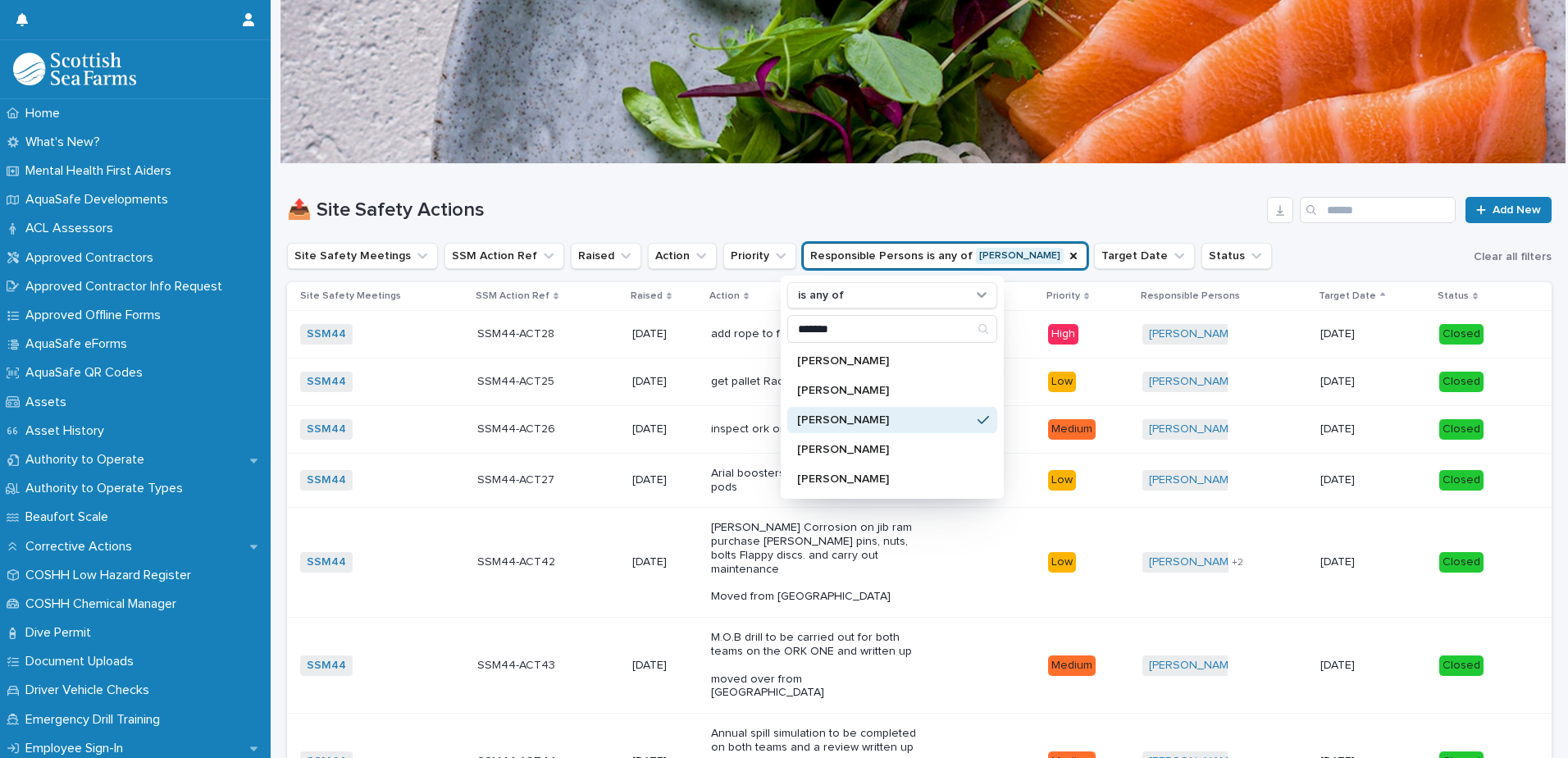
click at [1029, 210] on h1 "📤 Site Safety Actions" at bounding box center [773, 210] width 973 height 24
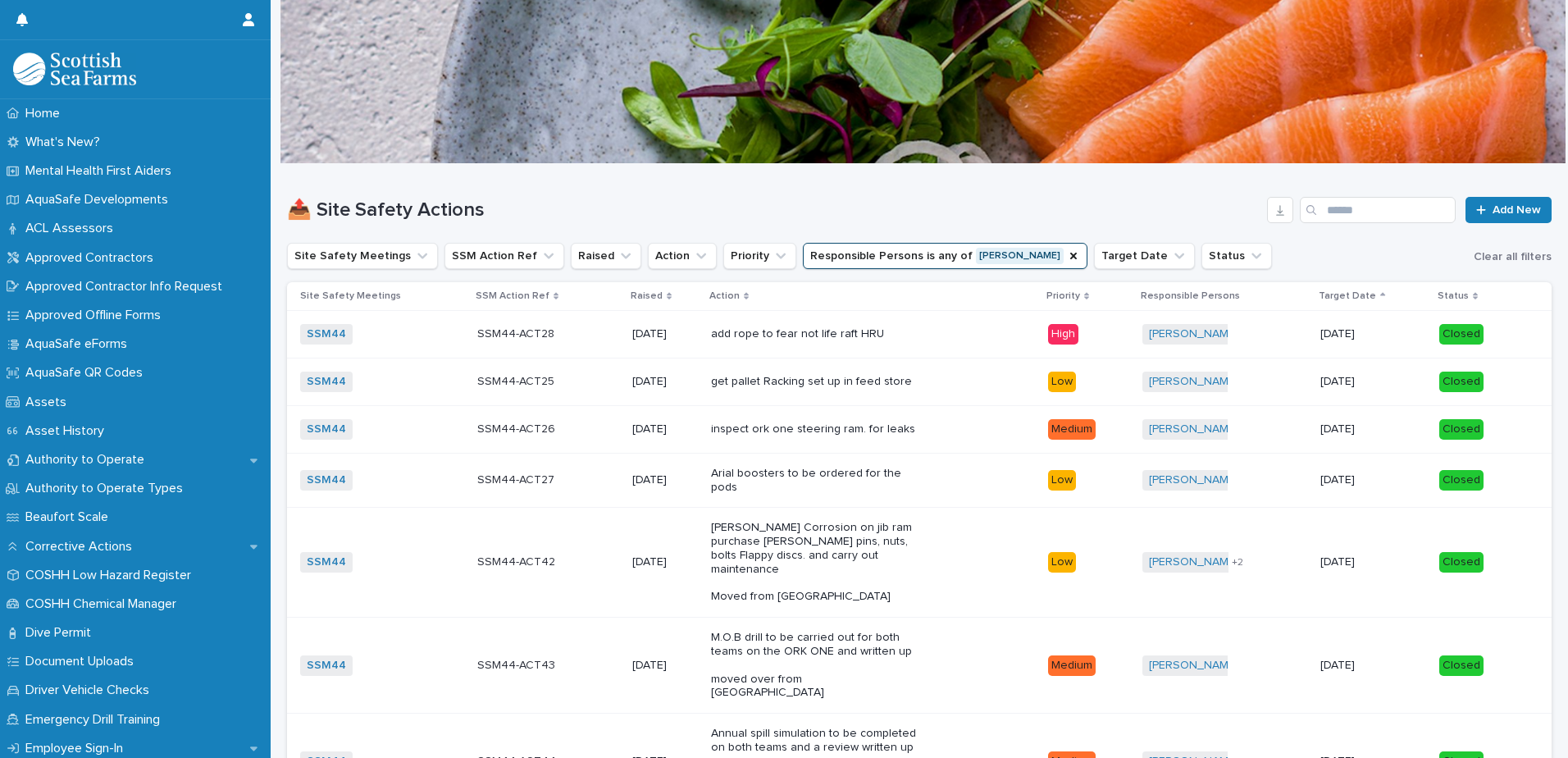
click at [666, 296] on icon at bounding box center [668, 295] width 5 height 8
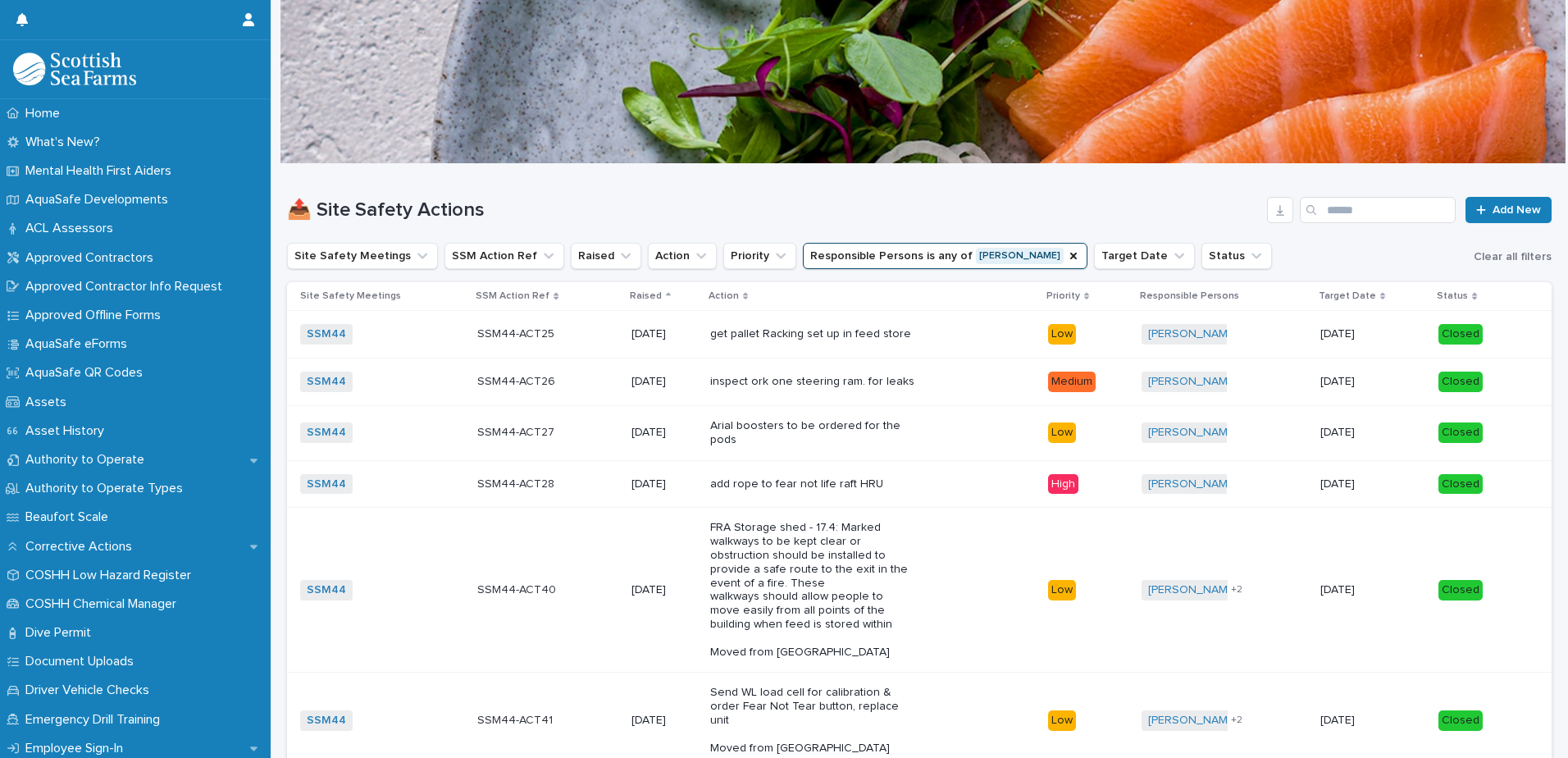
click at [666, 296] on icon at bounding box center [667, 295] width 5 height 8
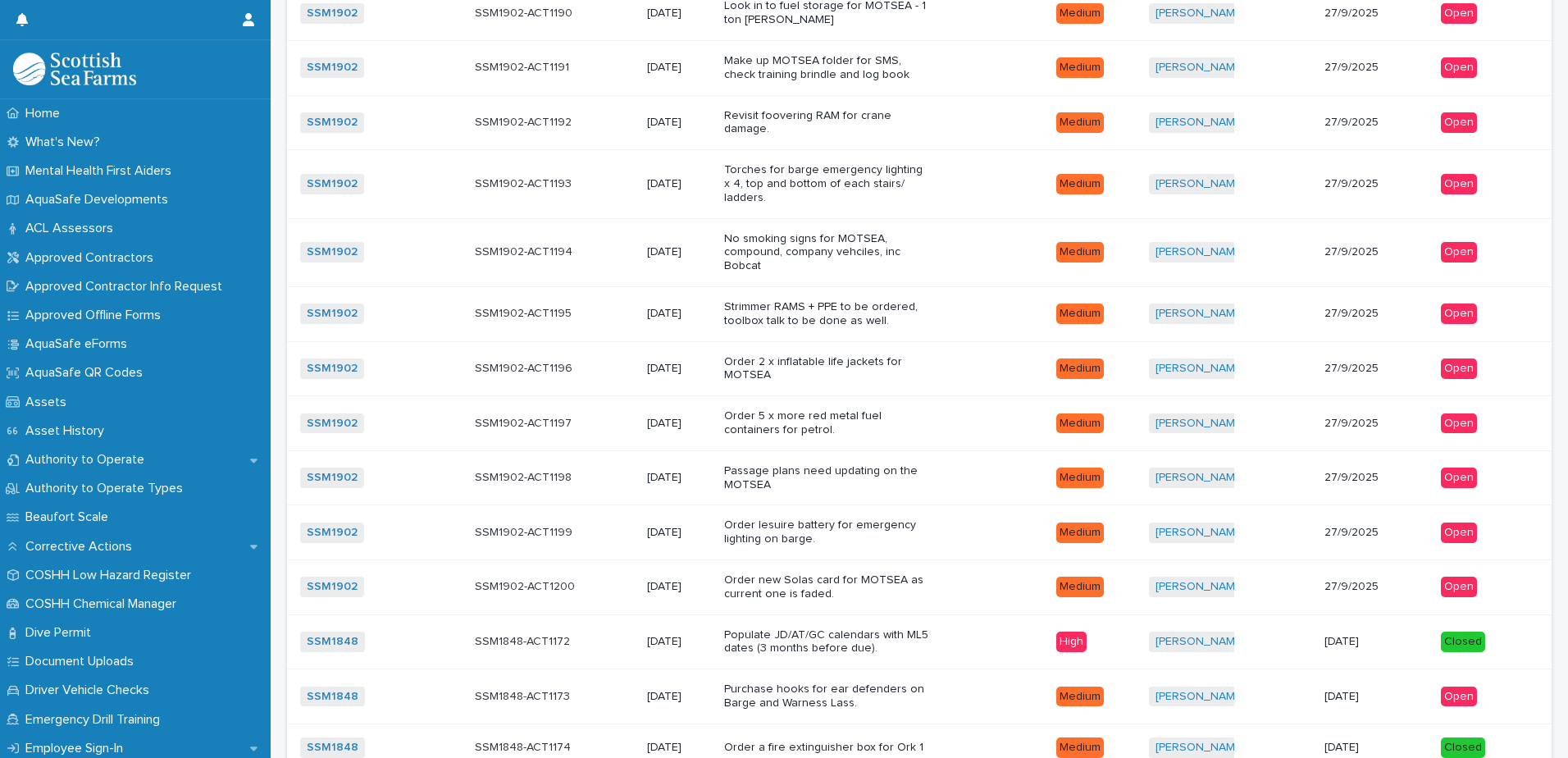
scroll to position [310, 0]
